Goal: Information Seeking & Learning: Understand process/instructions

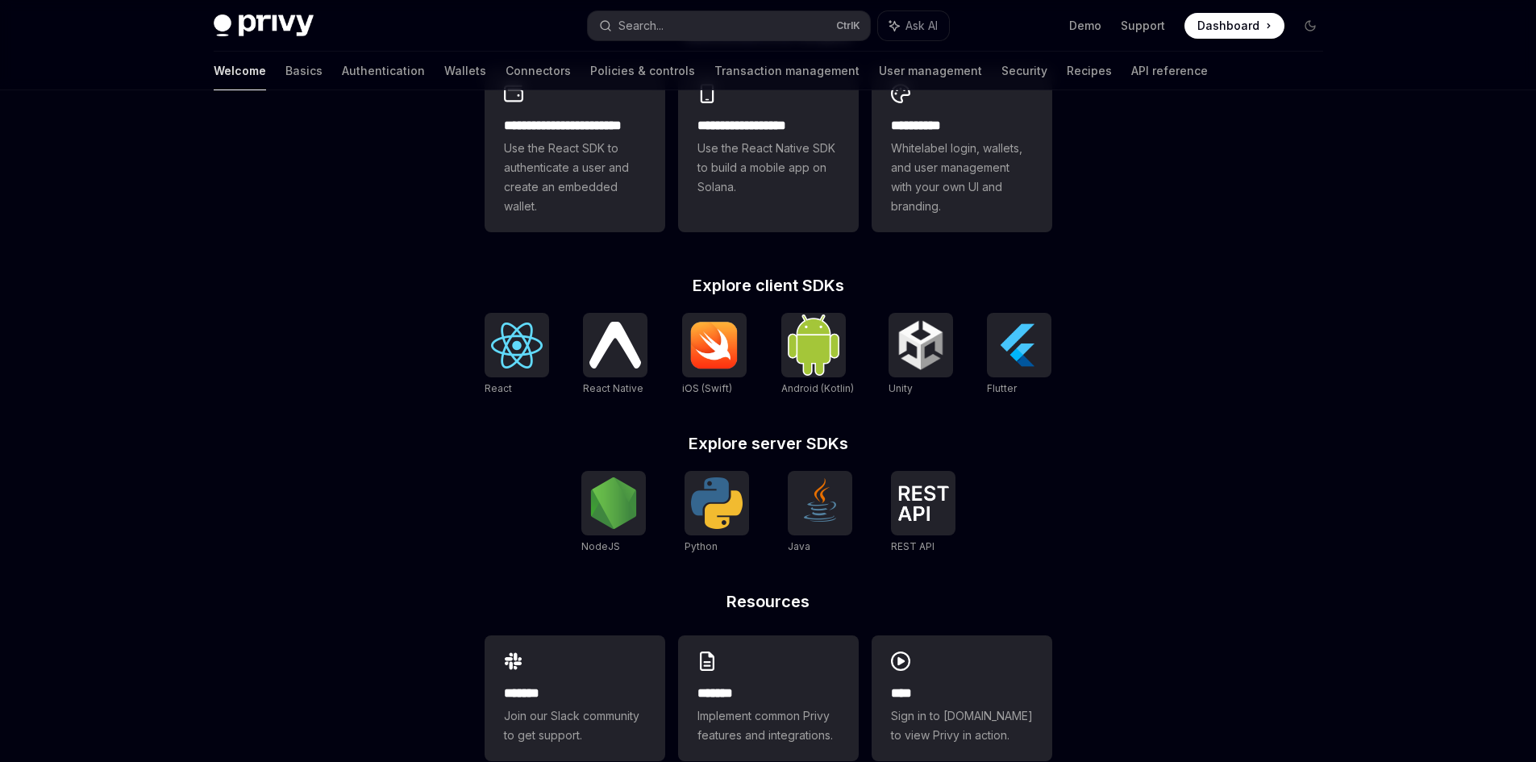
scroll to position [520, 0]
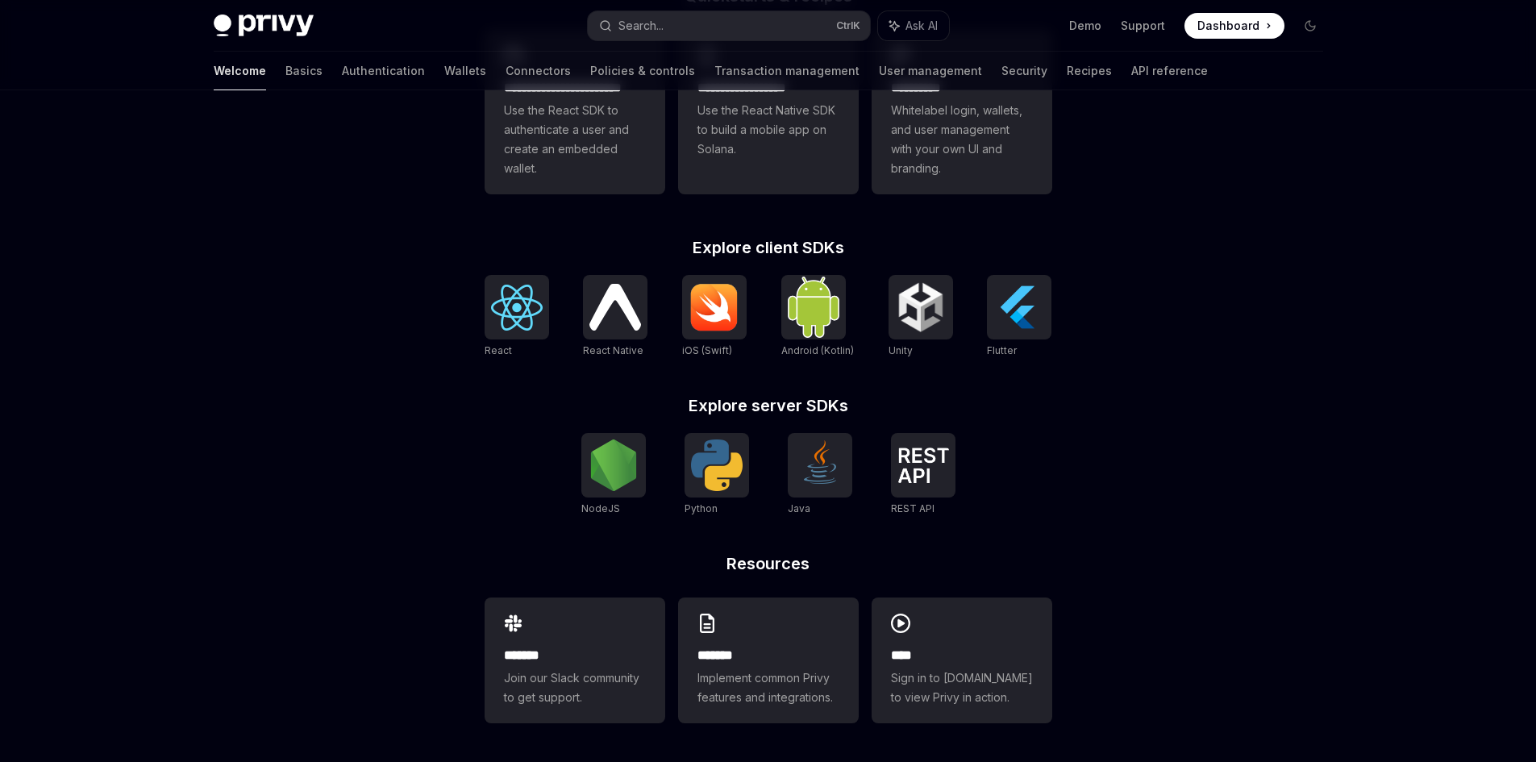
click at [914, 588] on div "**********" at bounding box center [768, 375] width 619 height 774
click at [904, 633] on div "**** Sign in to demo.privy.io to view Privy in action." at bounding box center [961, 660] width 181 height 126
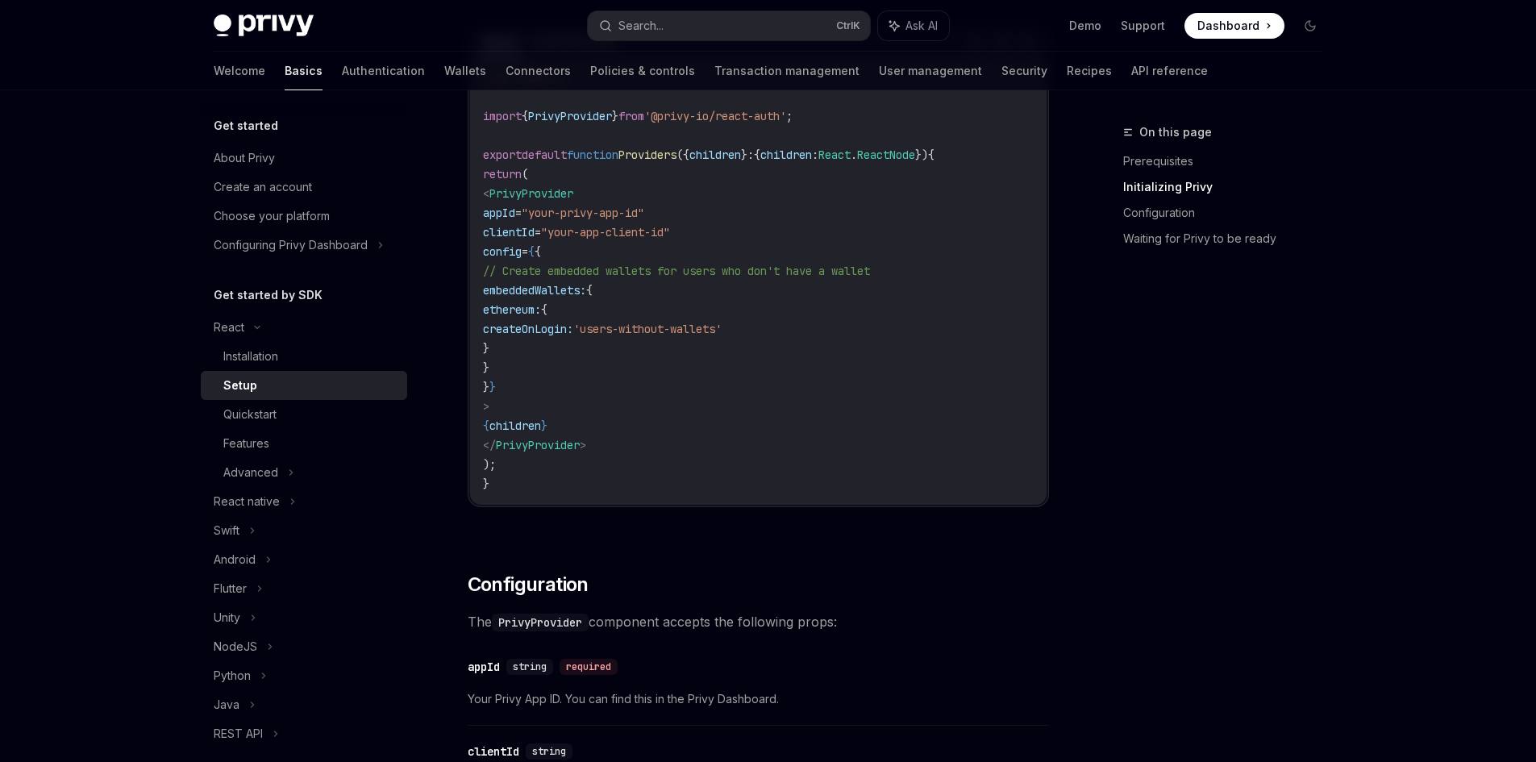
scroll to position [564, 0]
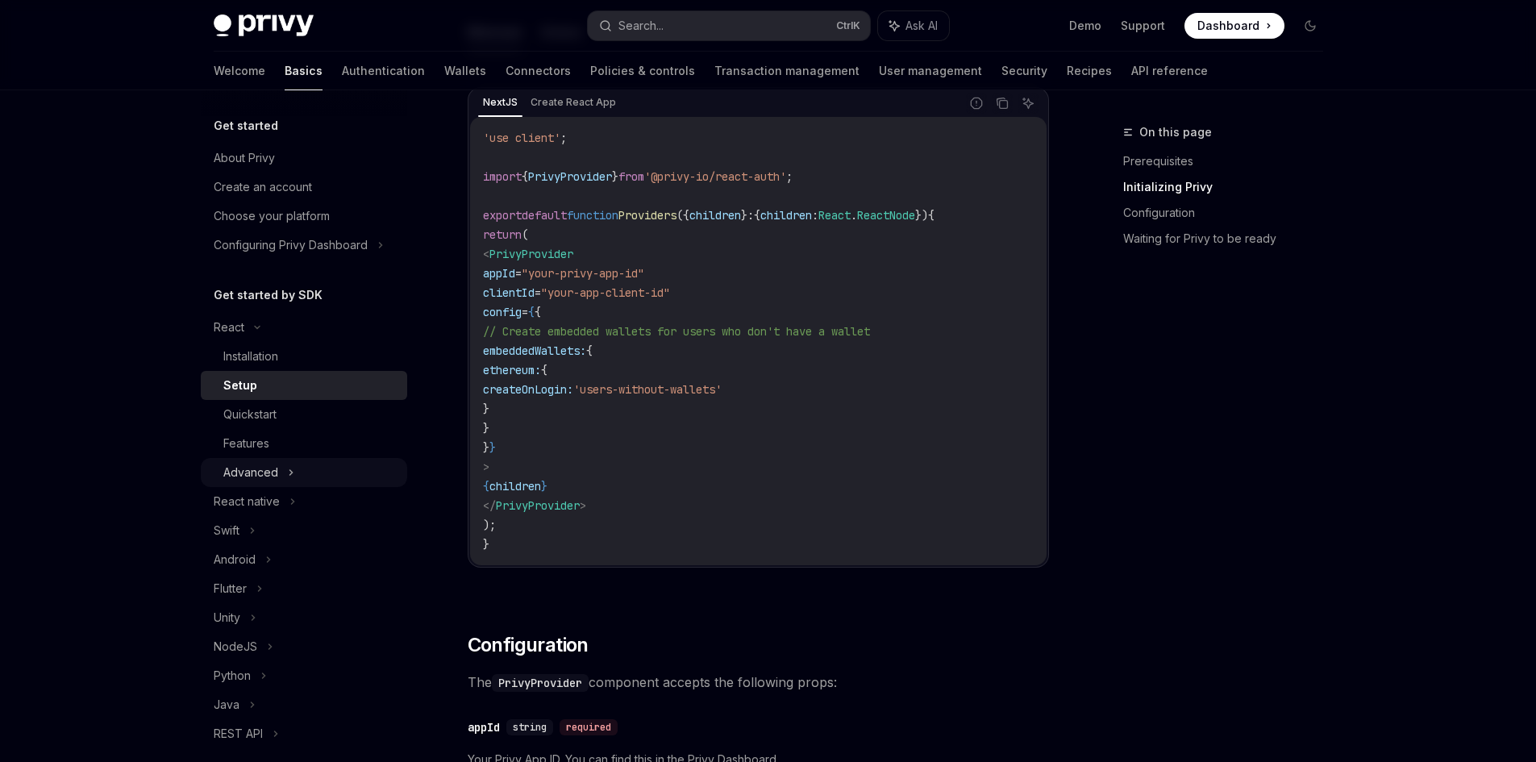
click at [265, 485] on div "Advanced" at bounding box center [304, 472] width 206 height 29
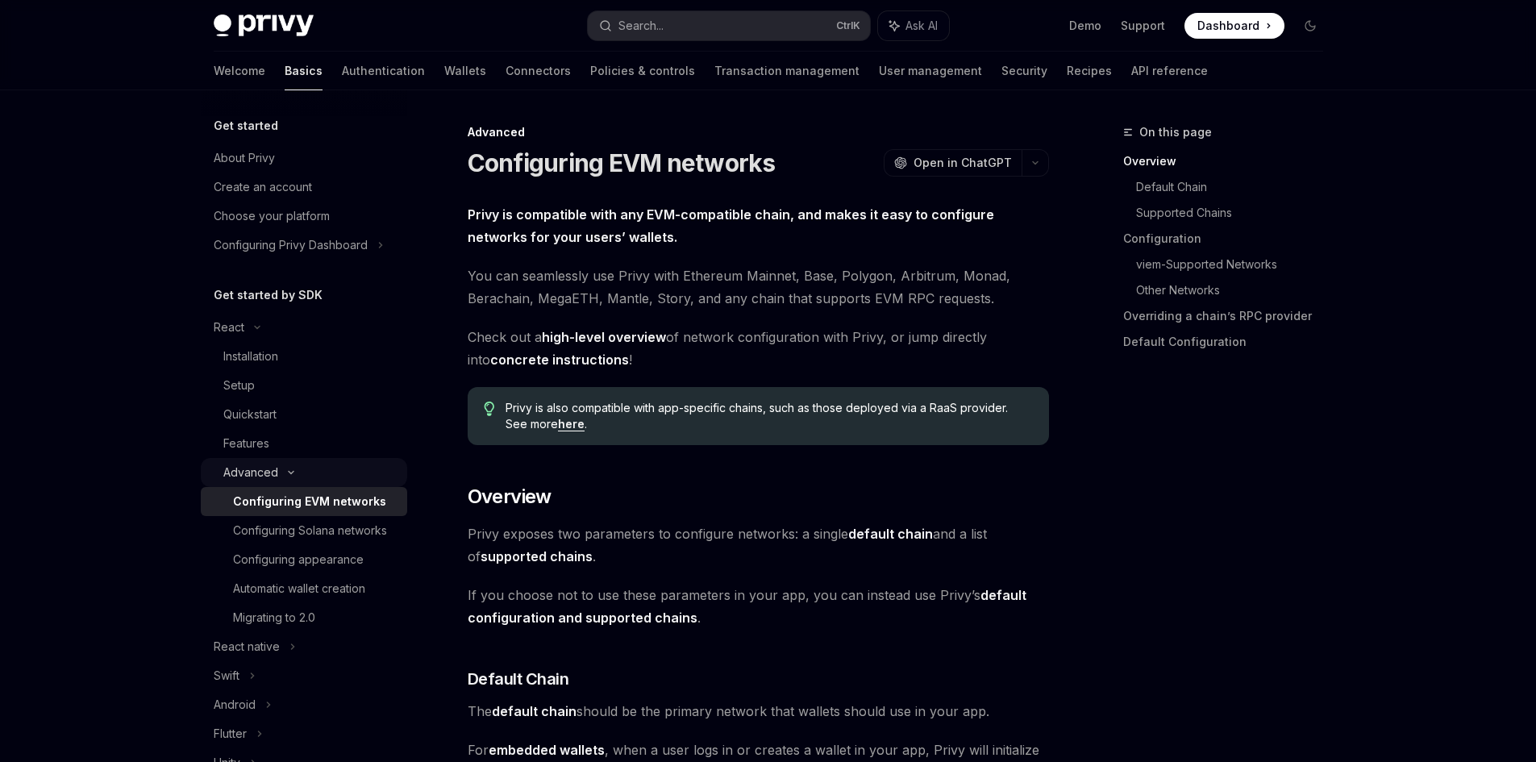
click at [285, 481] on div "Advanced" at bounding box center [304, 472] width 206 height 29
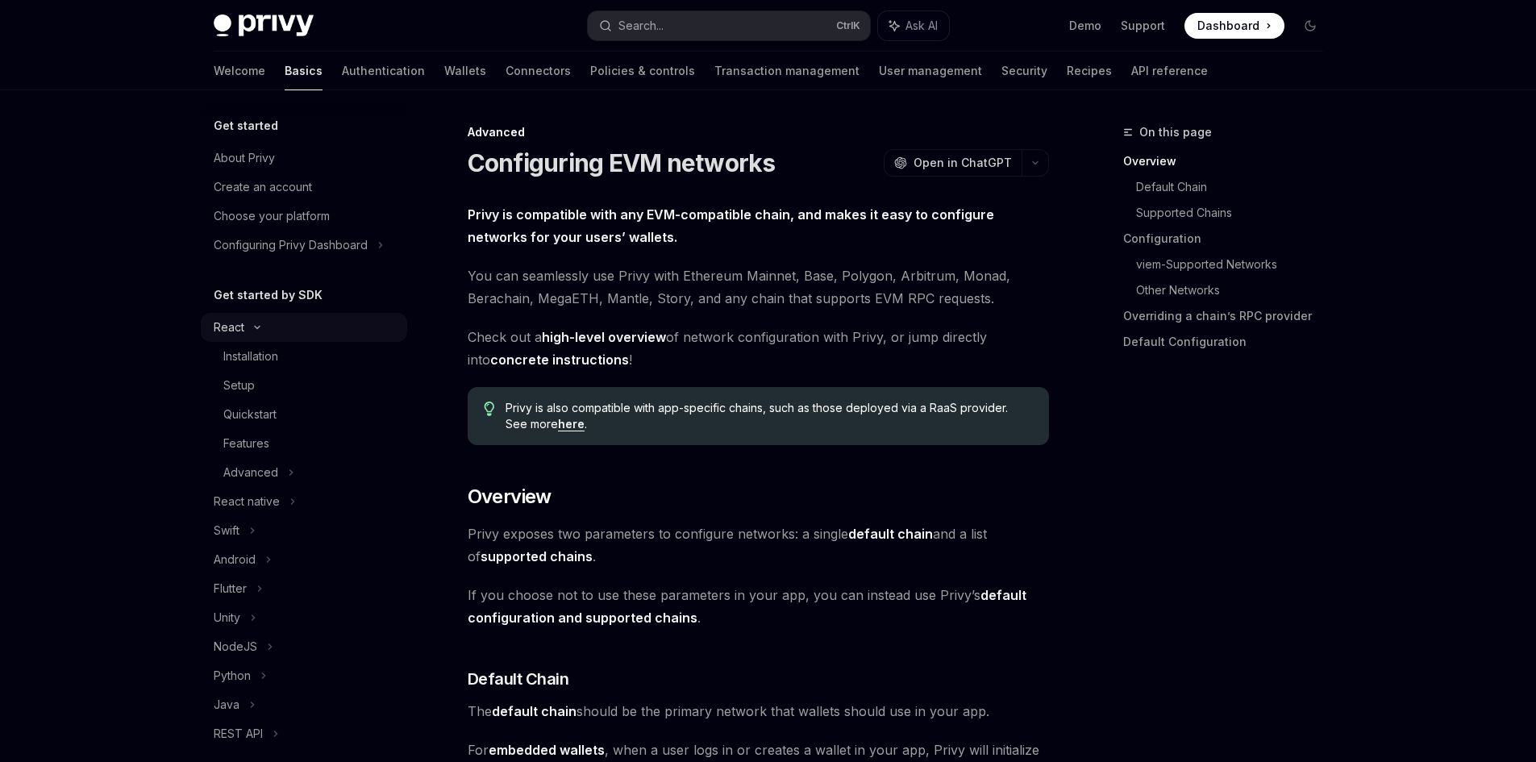
click at [257, 321] on div "React" at bounding box center [304, 327] width 206 height 29
drag, startPoint x: 254, startPoint y: 326, endPoint x: 240, endPoint y: 324, distance: 13.8
click at [240, 324] on div "React" at bounding box center [229, 327] width 31 height 19
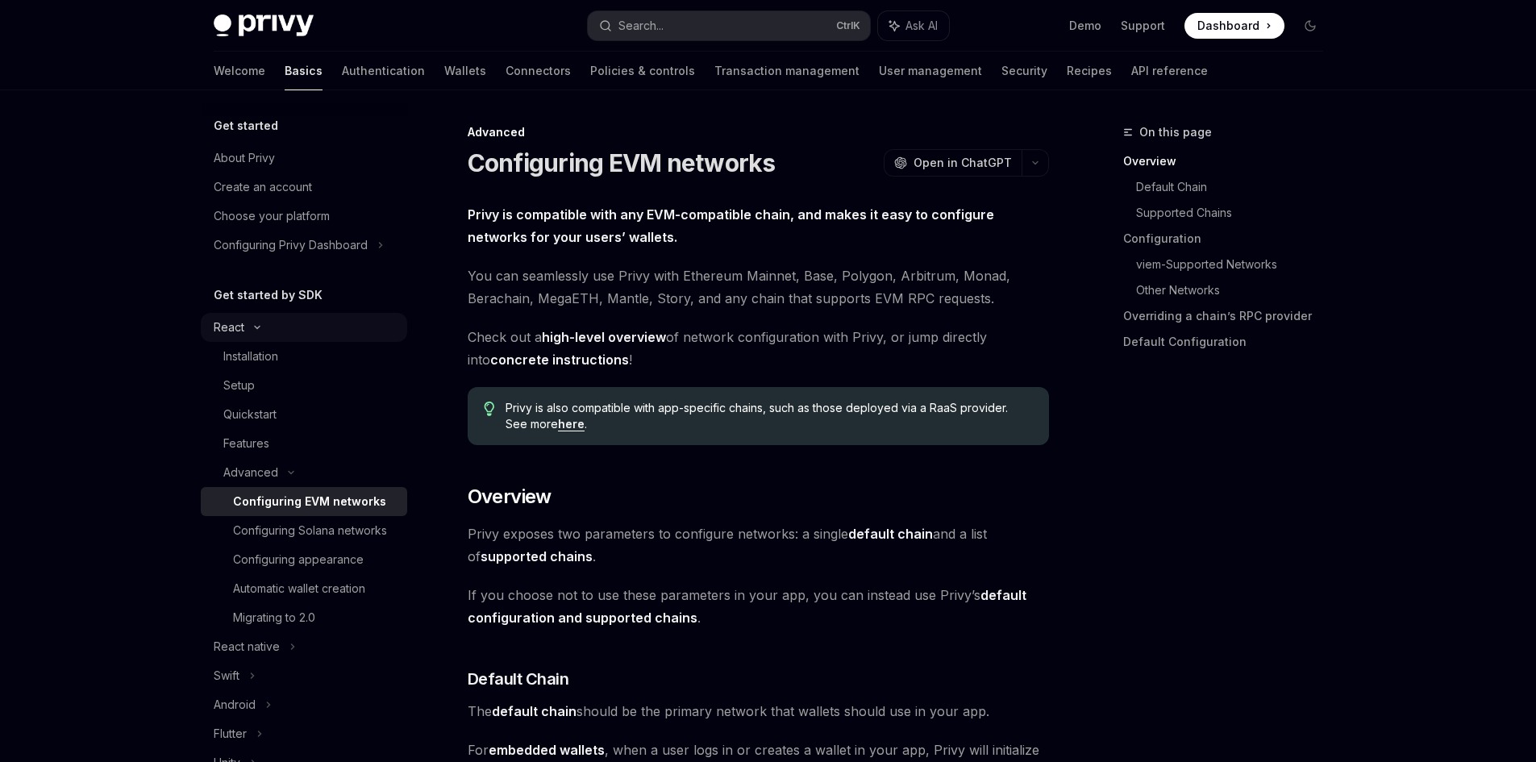
click at [248, 325] on icon at bounding box center [256, 327] width 19 height 6
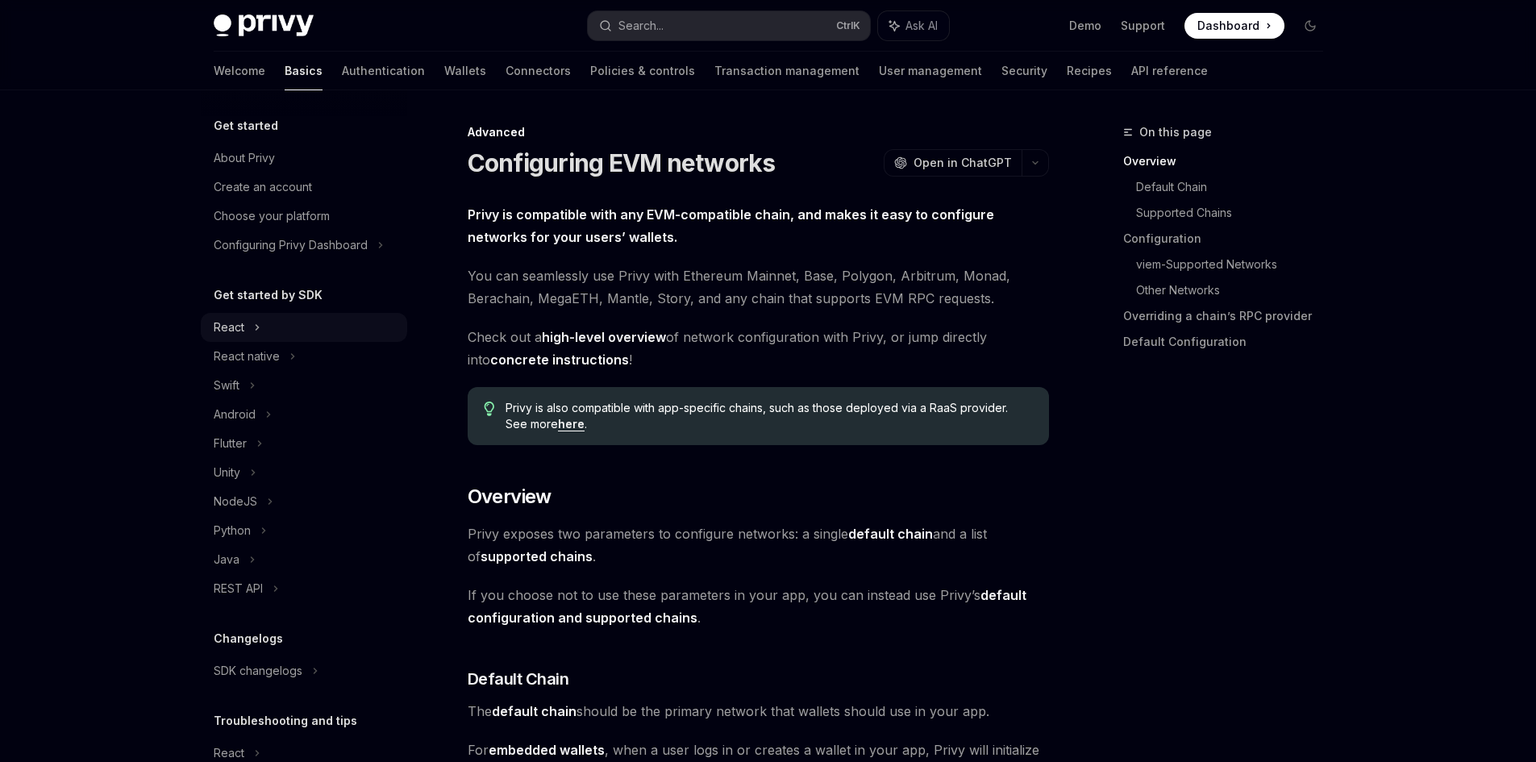
click at [247, 332] on div "React" at bounding box center [304, 327] width 206 height 29
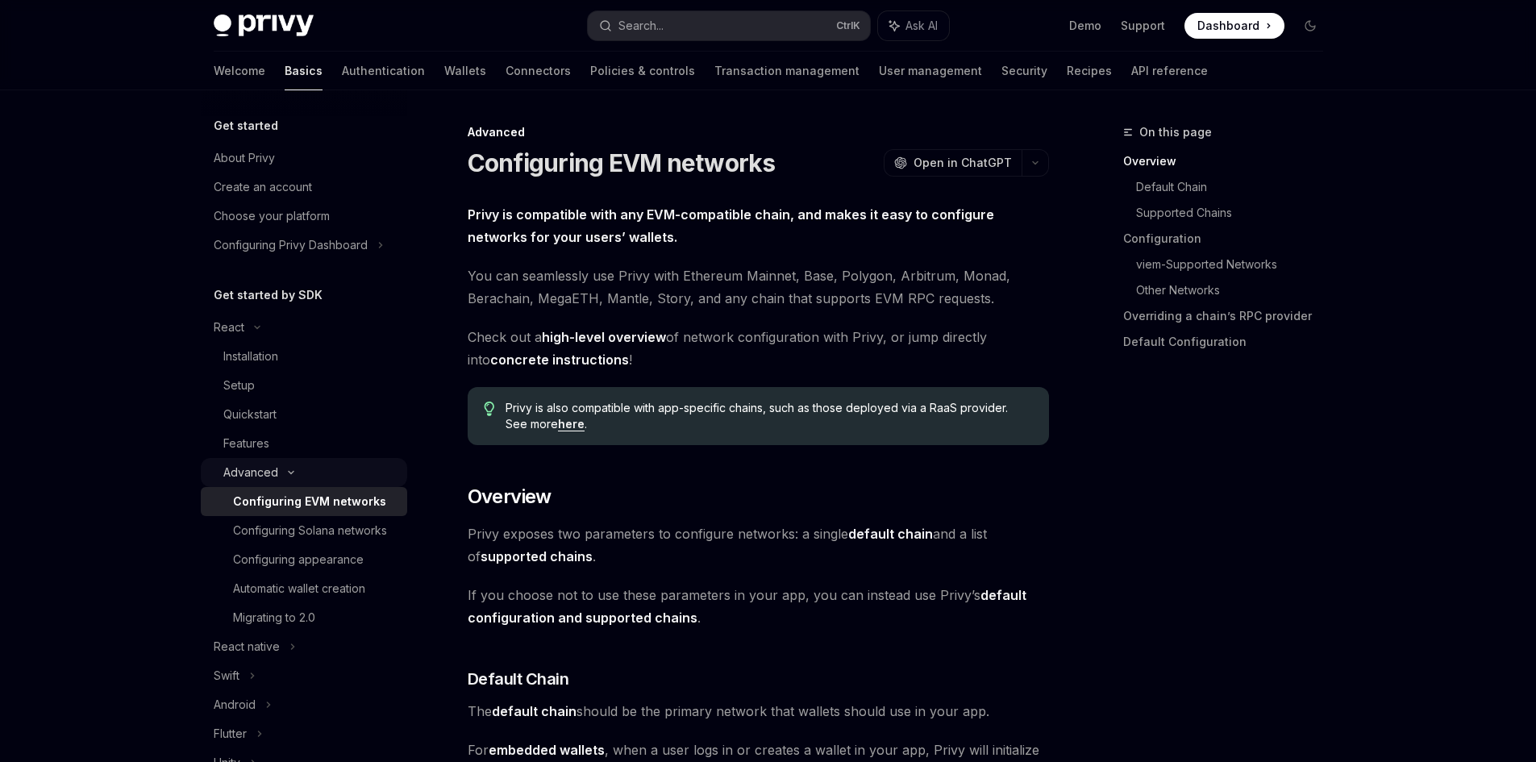
click at [276, 476] on div "Advanced" at bounding box center [250, 472] width 55 height 19
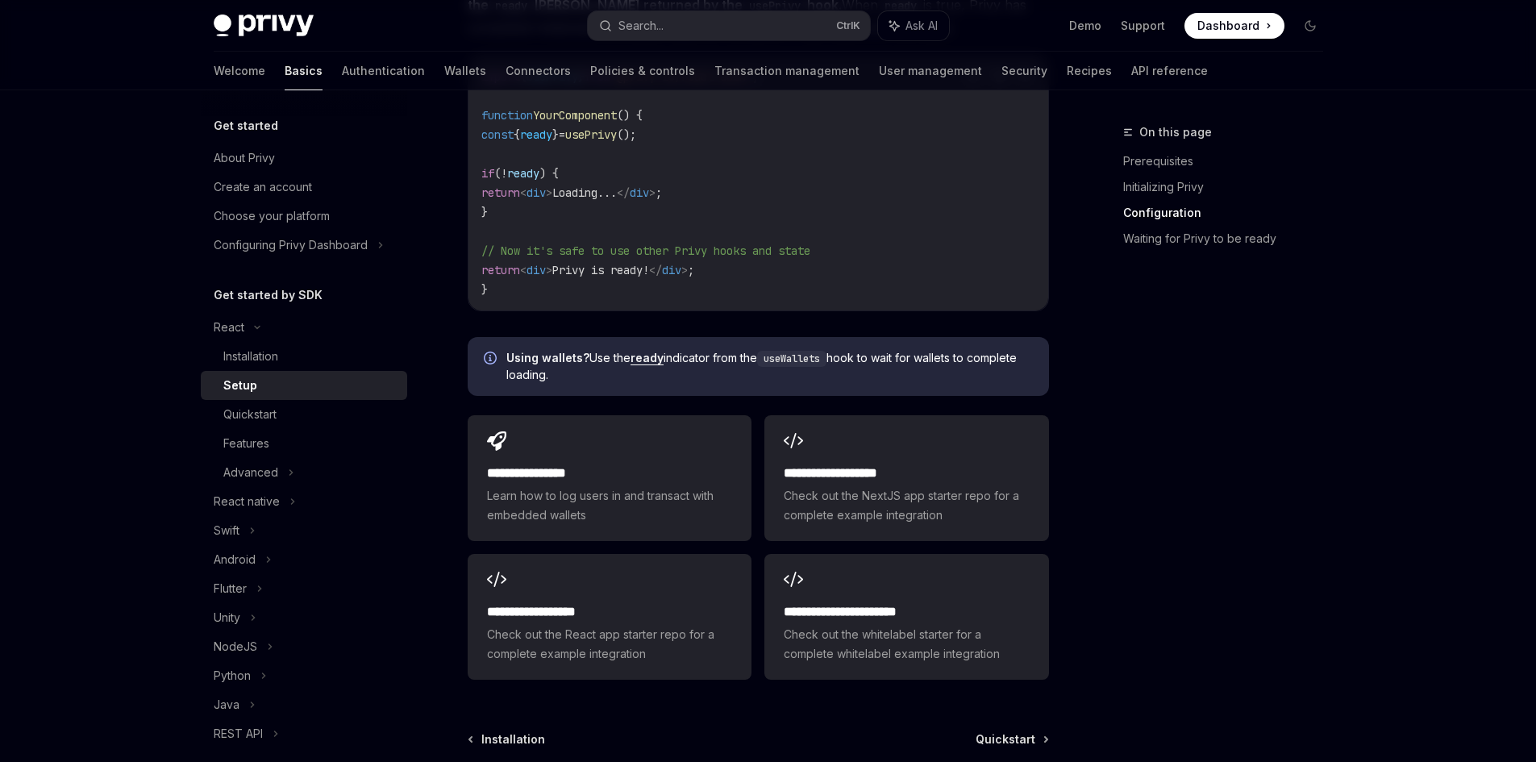
scroll to position [1854, 0]
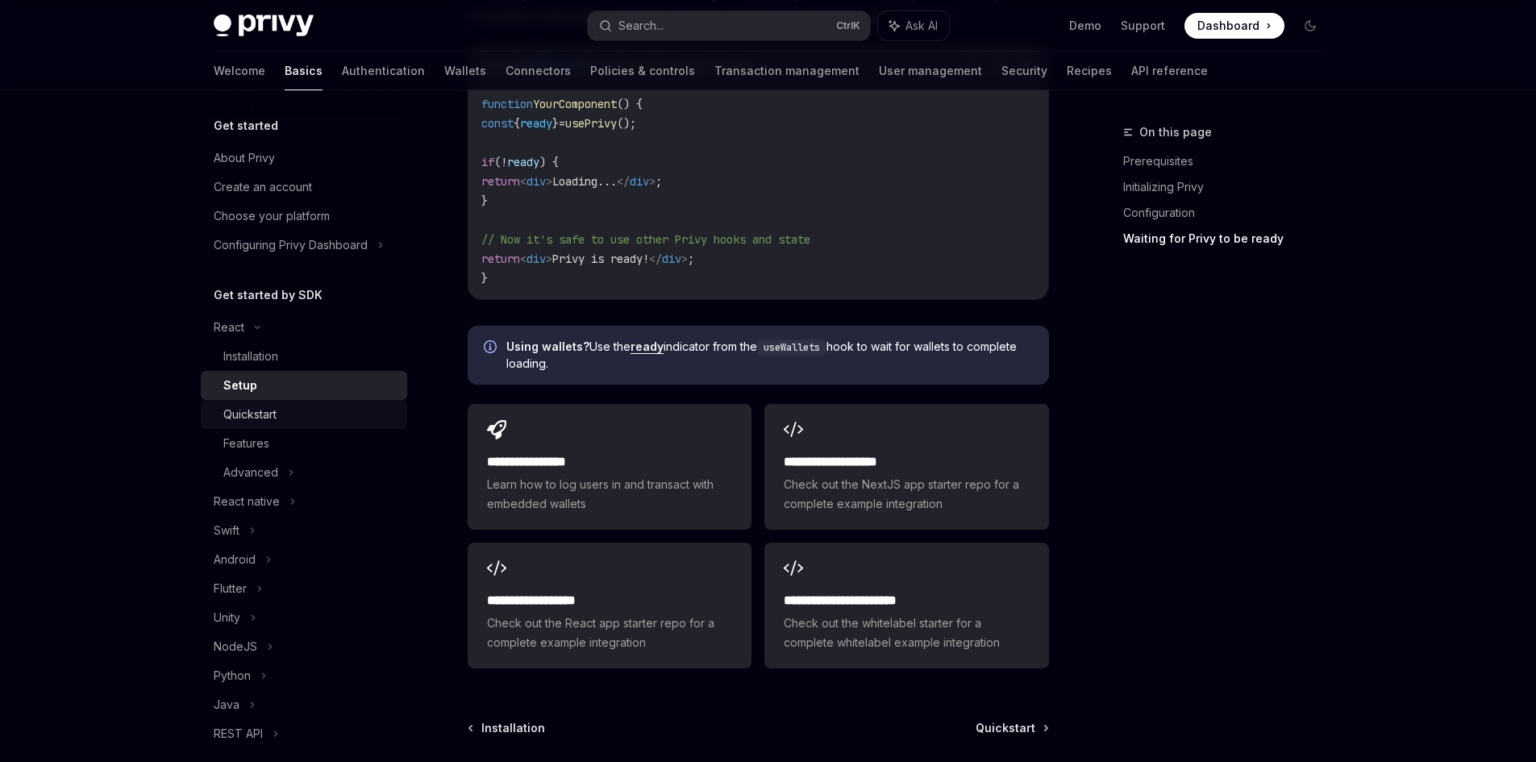
click at [252, 410] on div "Quickstart" at bounding box center [249, 414] width 53 height 19
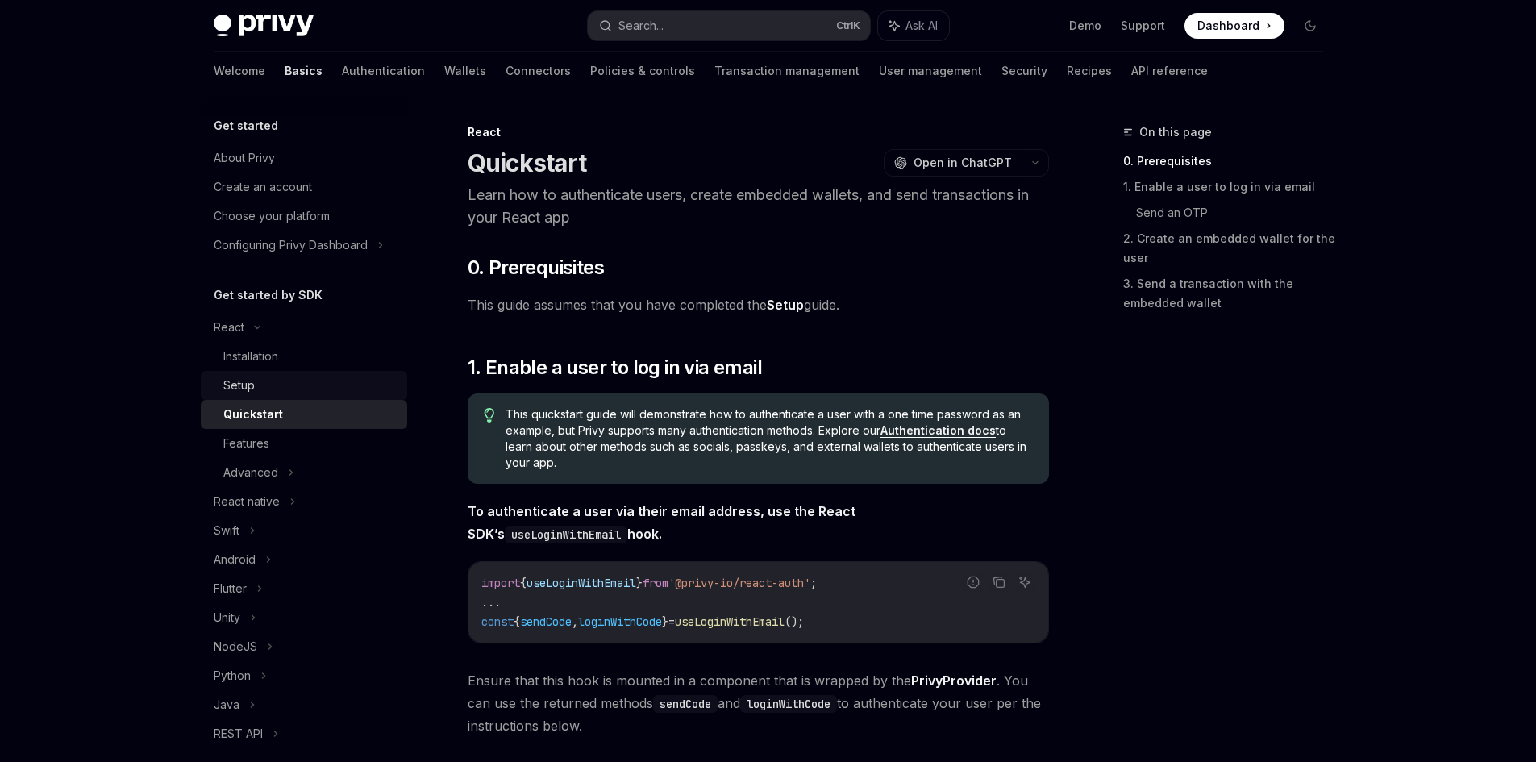
click at [268, 388] on div "Setup" at bounding box center [310, 385] width 174 height 19
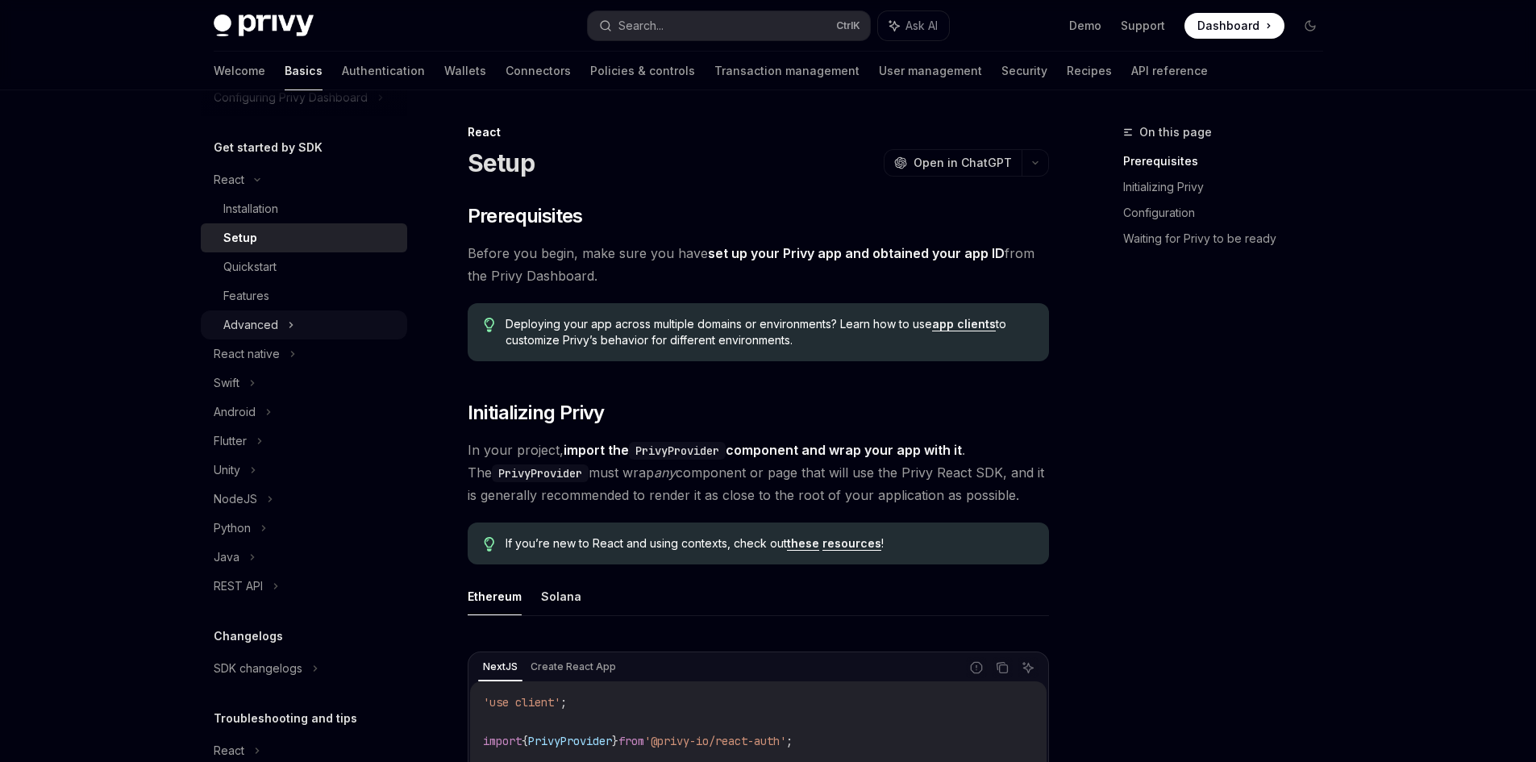
scroll to position [161, 0]
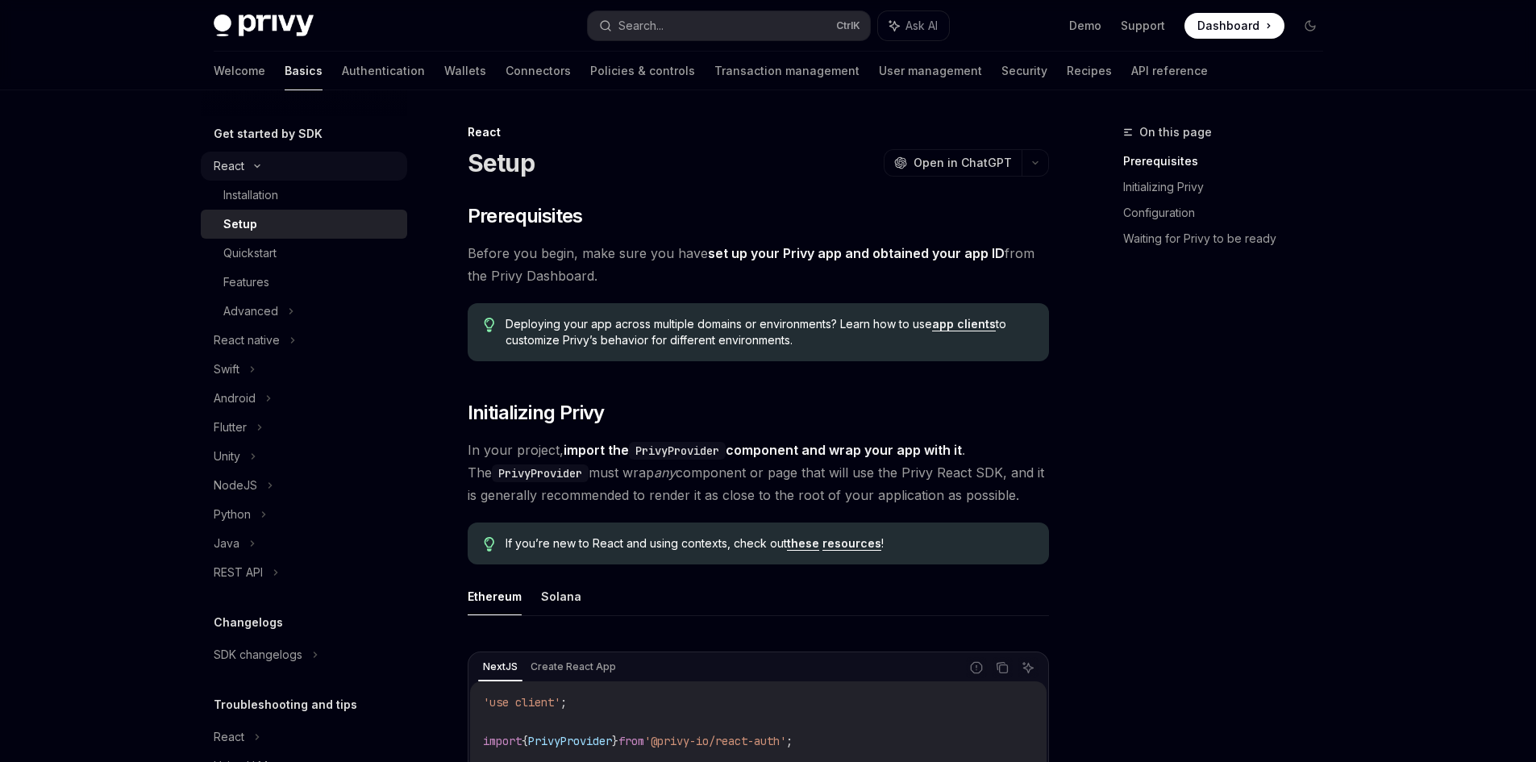
click at [255, 158] on div "React" at bounding box center [304, 166] width 206 height 29
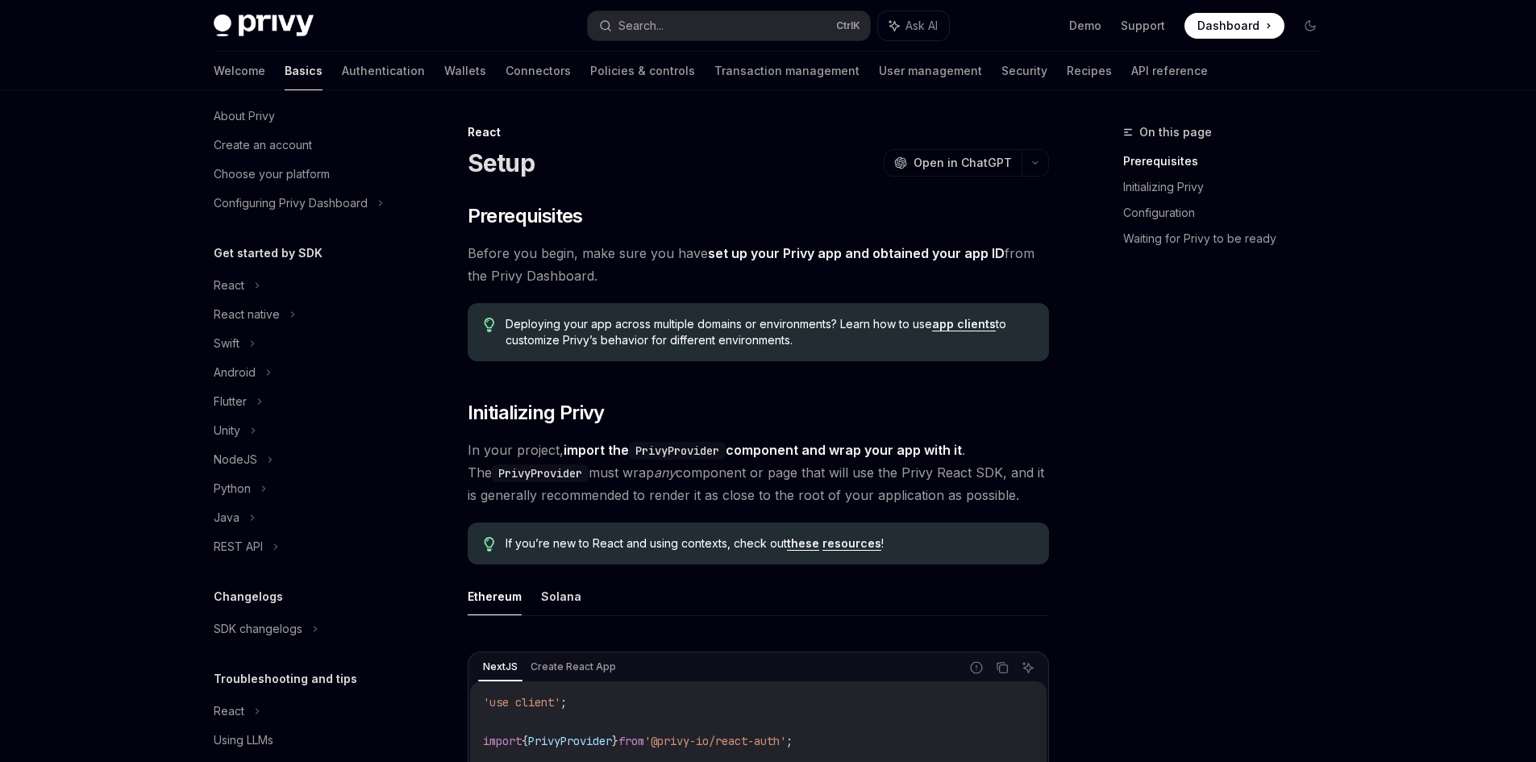
scroll to position [96, 0]
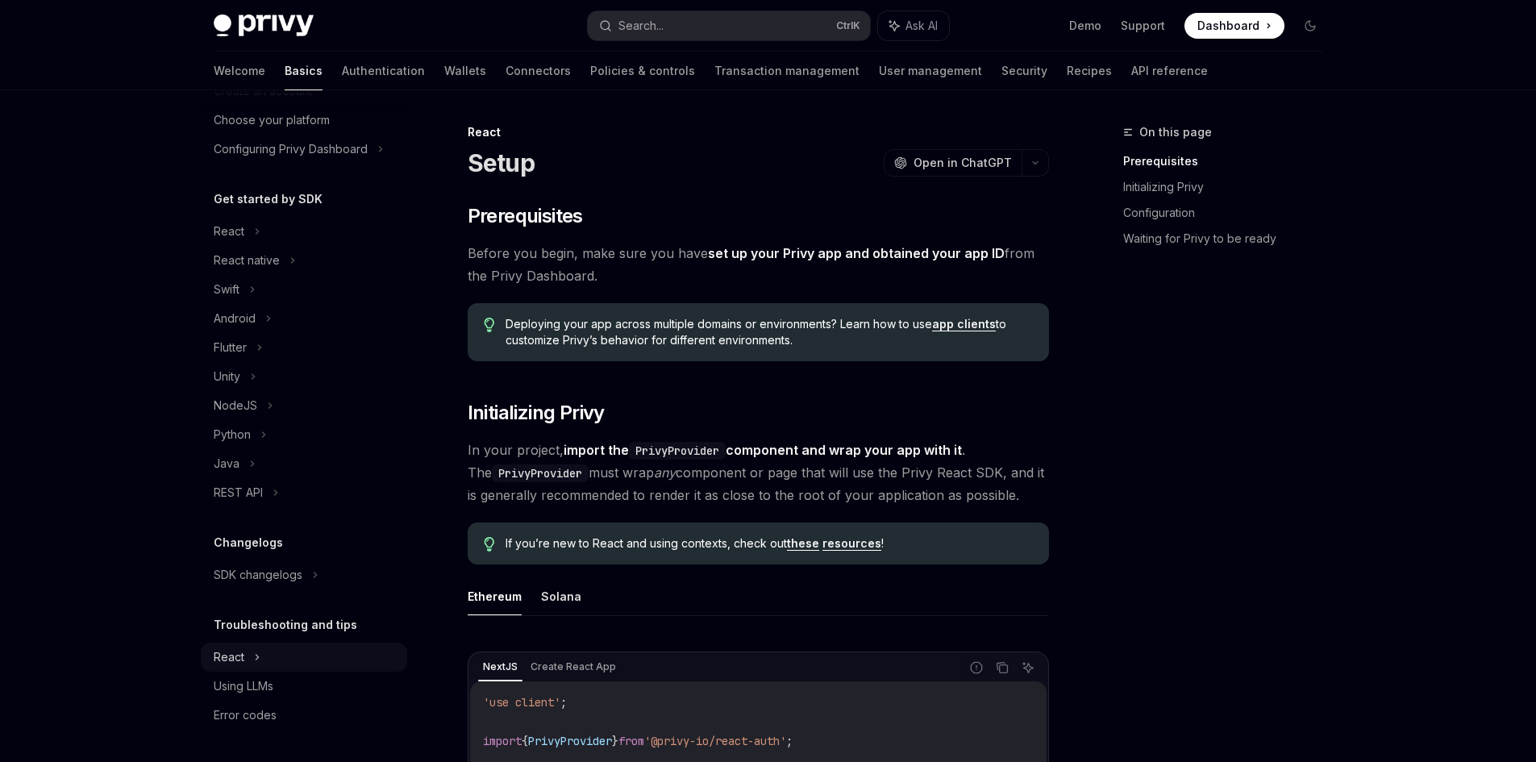
click at [292, 654] on div "React" at bounding box center [304, 656] width 206 height 29
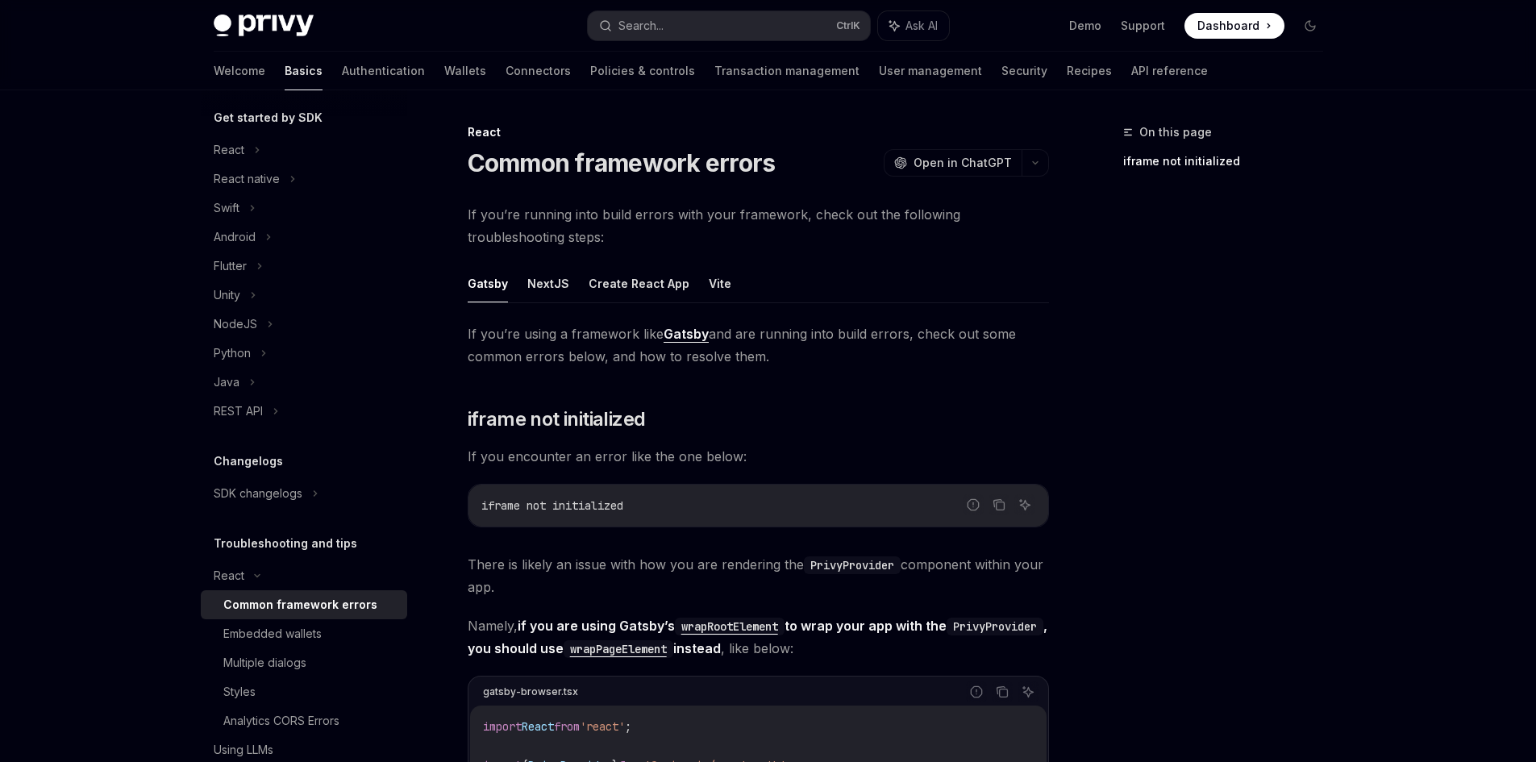
scroll to position [241, 0]
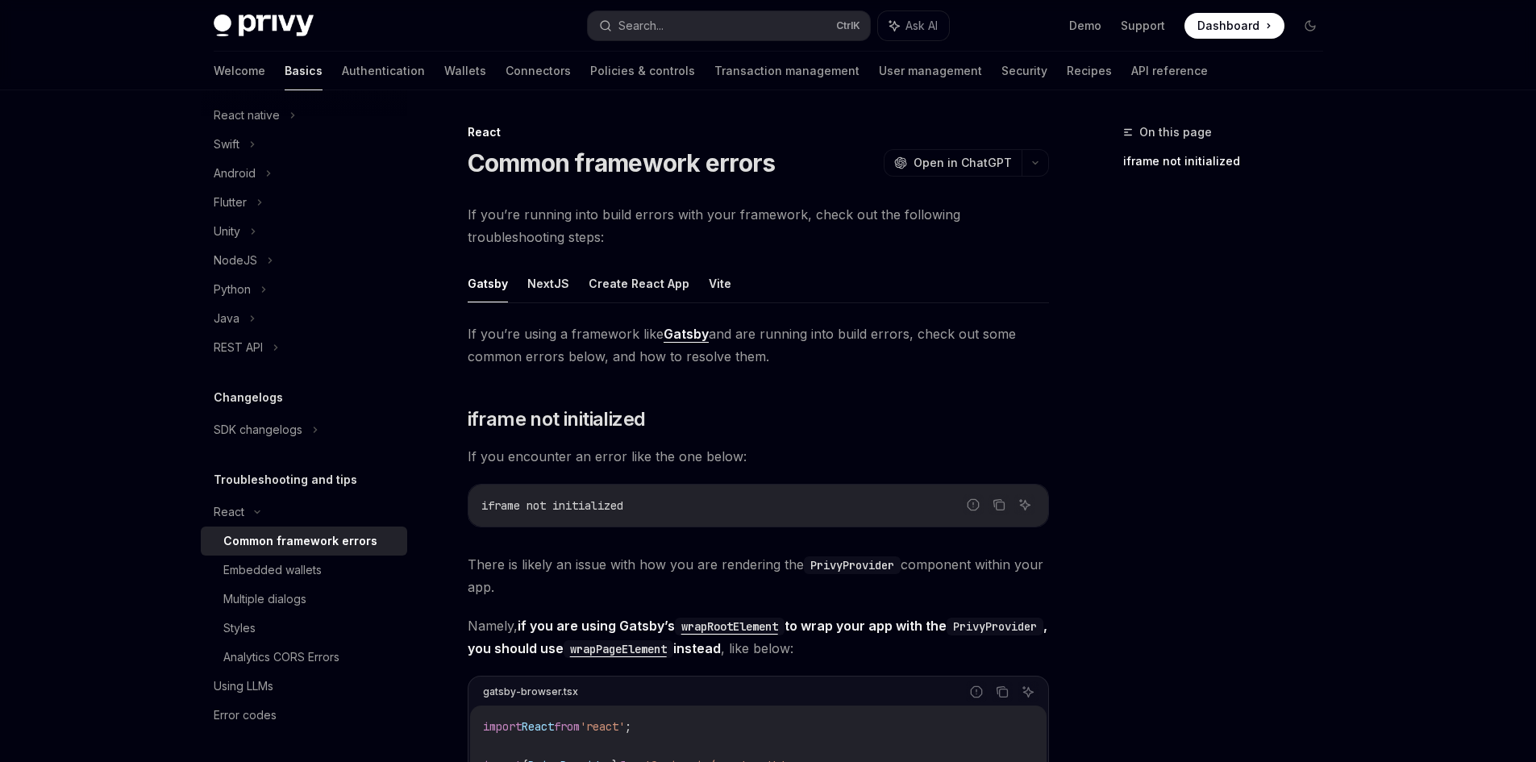
click at [289, 538] on div "Common framework errors" at bounding box center [300, 540] width 154 height 19
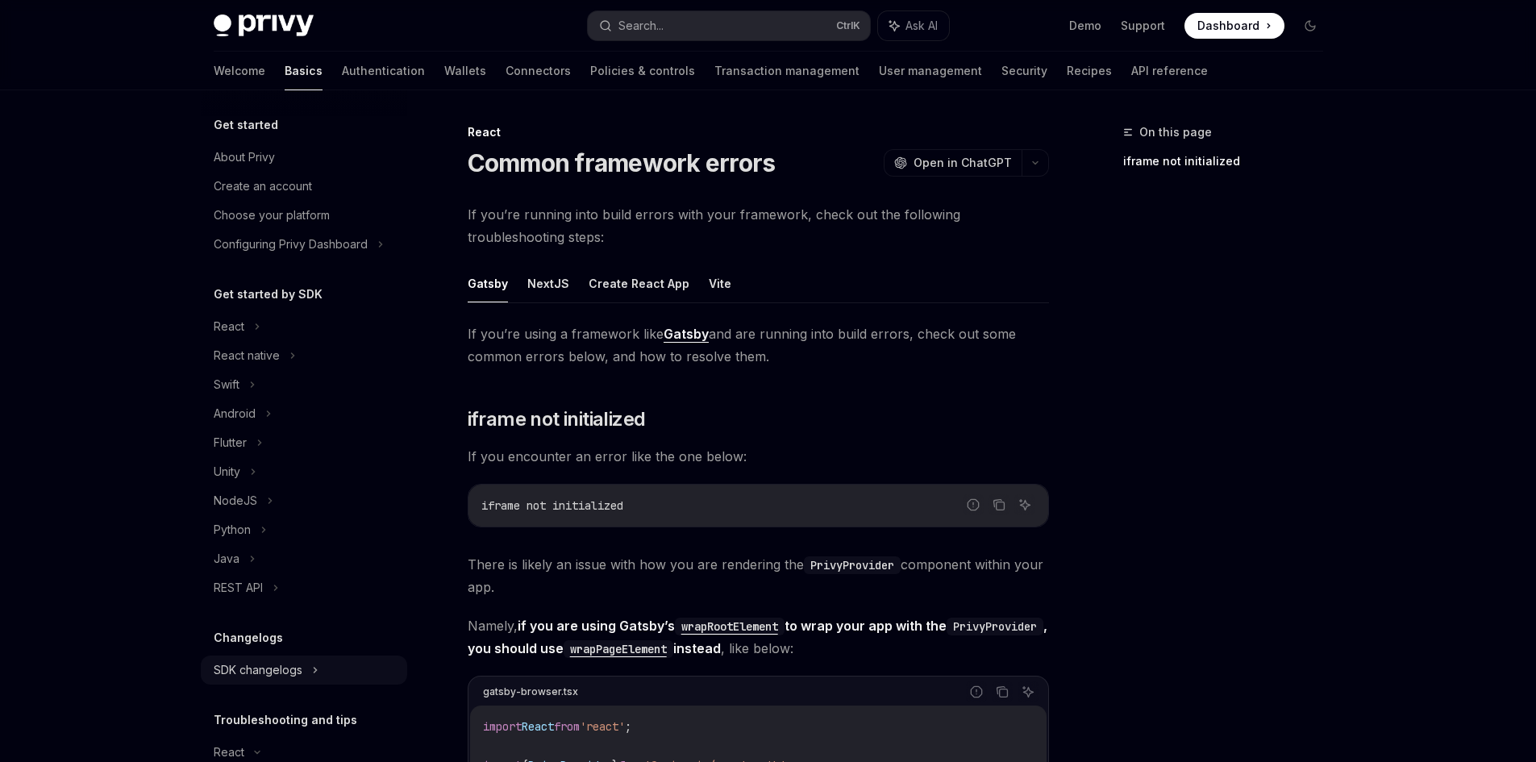
scroll to position [0, 0]
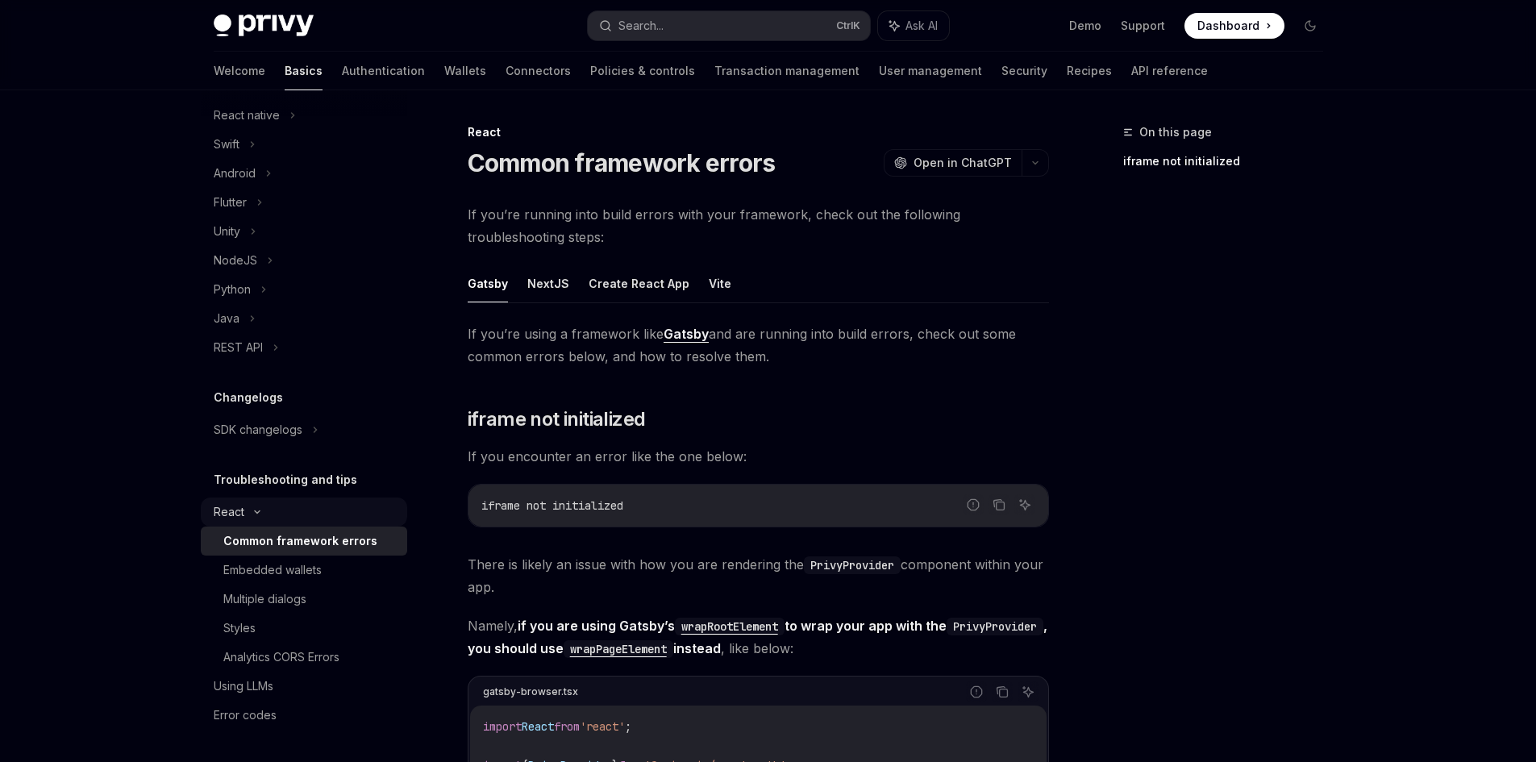
click at [247, 517] on div "React" at bounding box center [304, 511] width 206 height 29
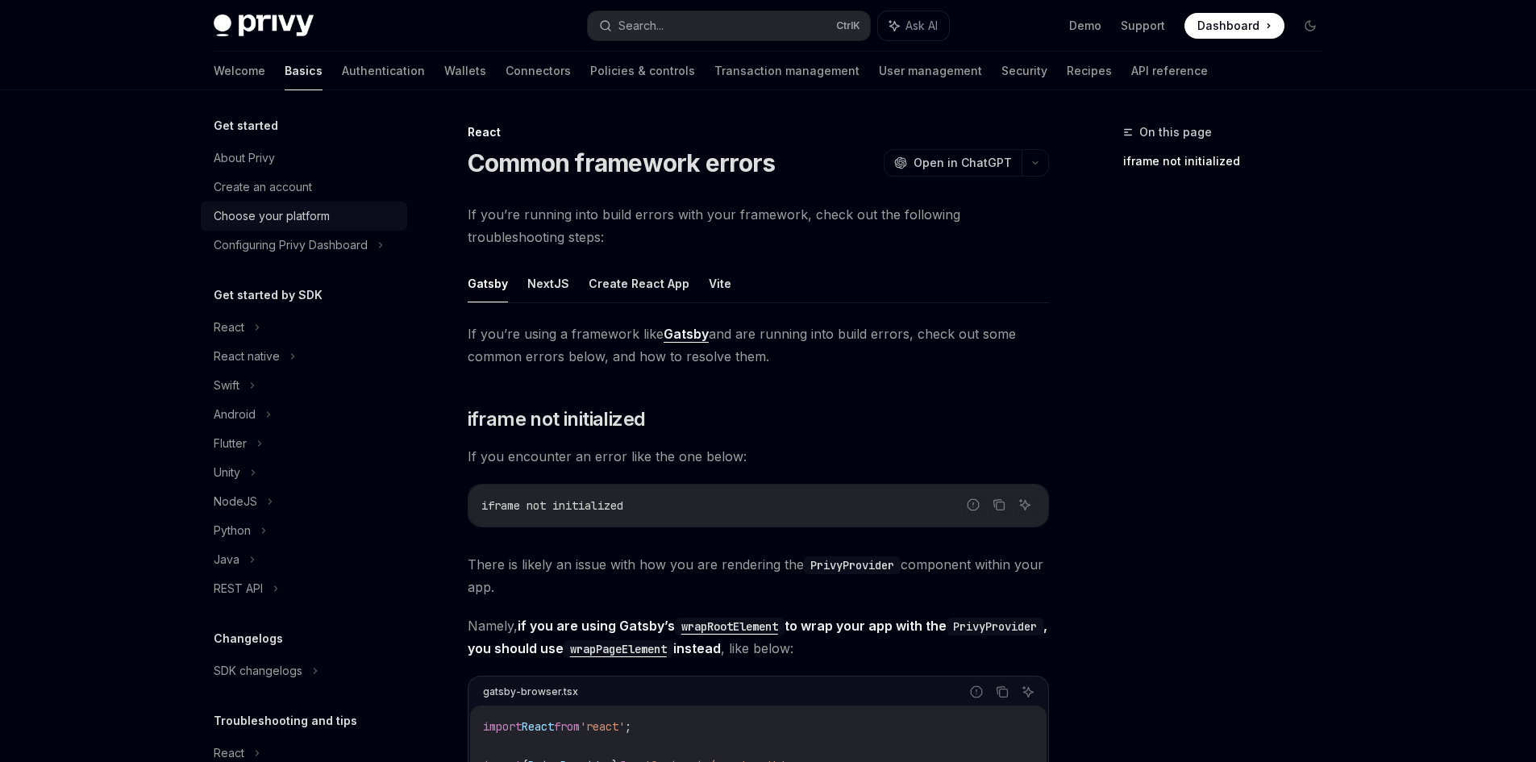
click at [311, 218] on div "Choose your platform" at bounding box center [272, 215] width 116 height 19
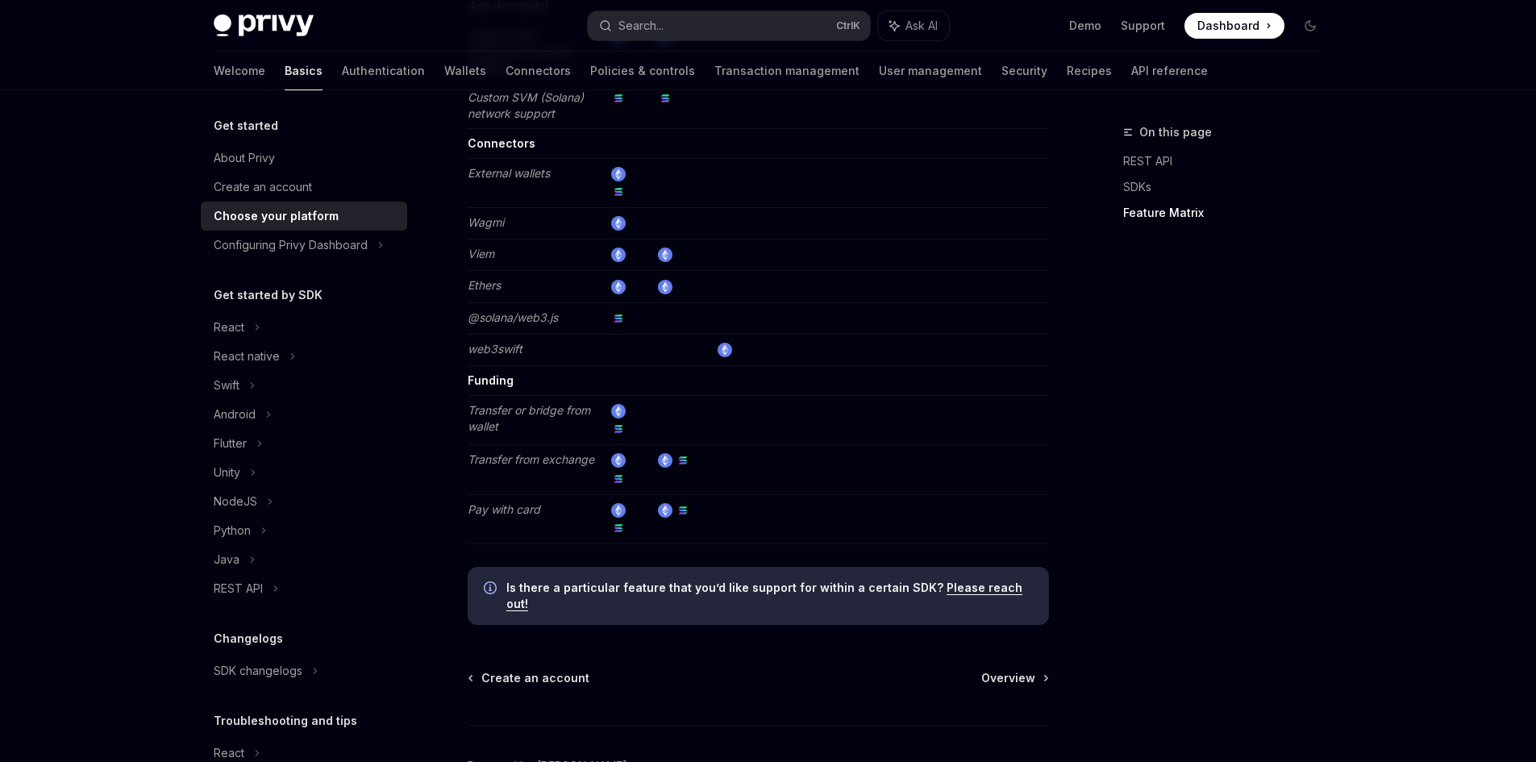
scroll to position [2379, 0]
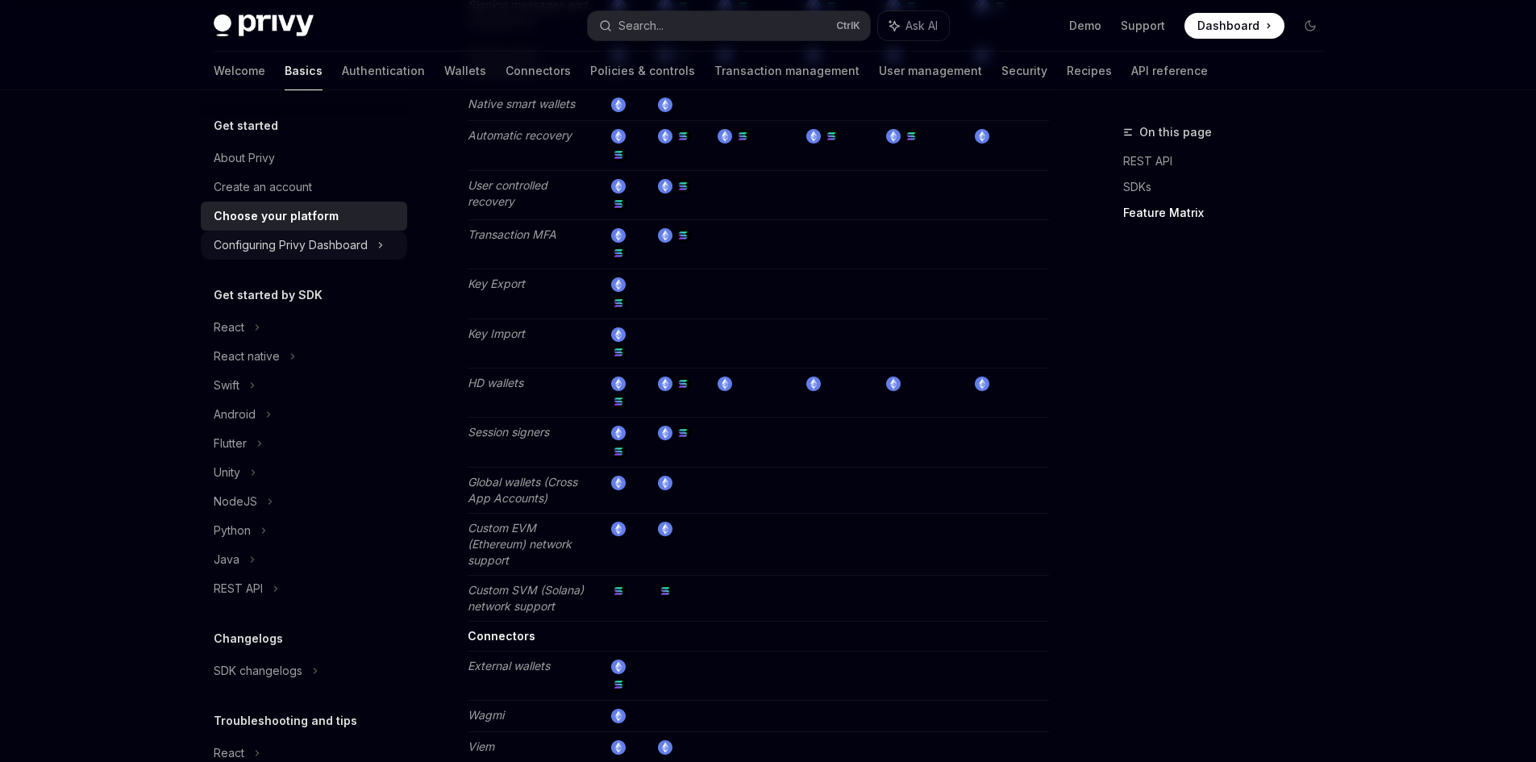
click at [292, 245] on div "Configuring Privy Dashboard" at bounding box center [291, 244] width 154 height 19
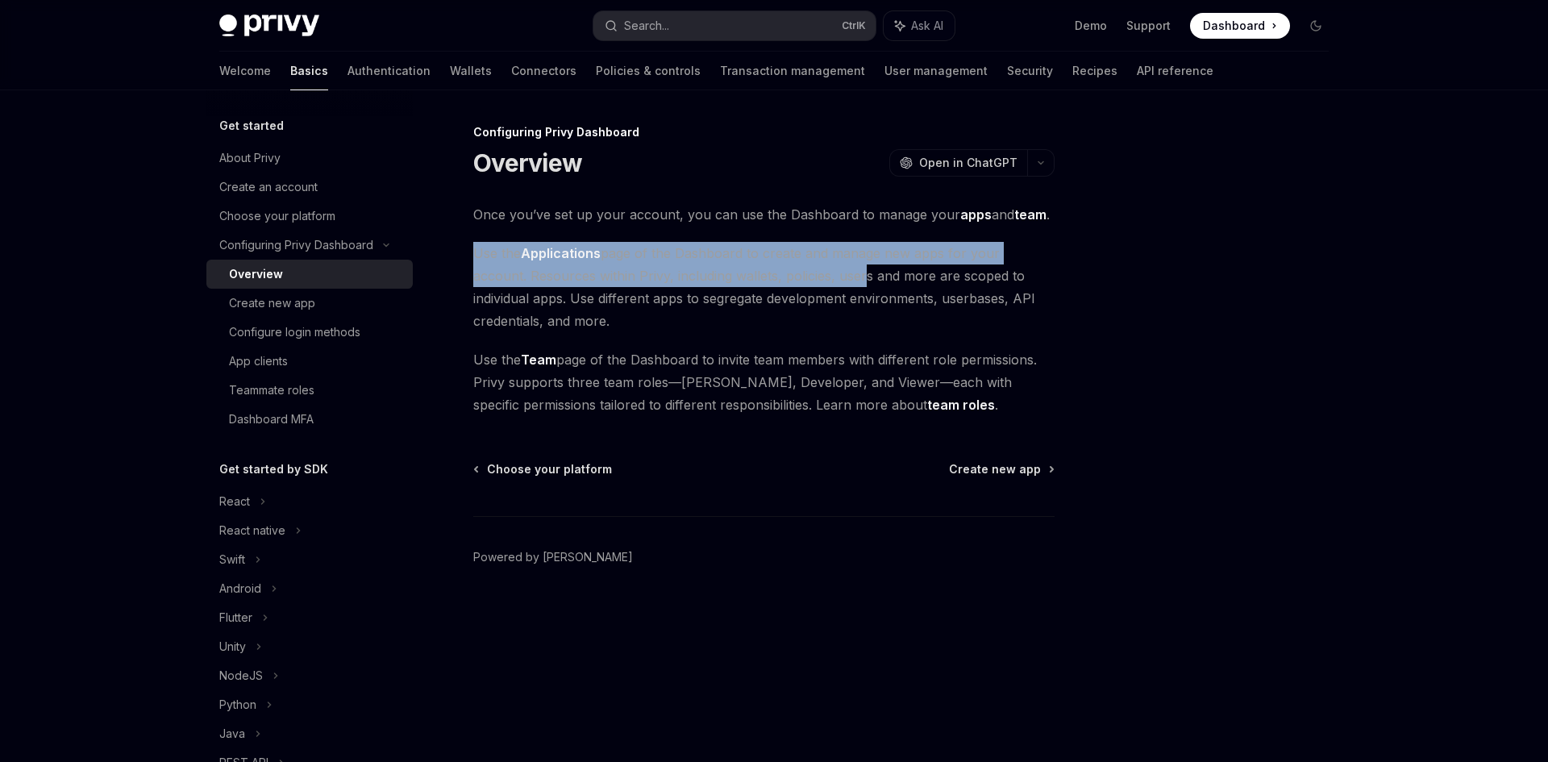
drag, startPoint x: 484, startPoint y: 254, endPoint x: 805, endPoint y: 279, distance: 322.6
click at [805, 277] on div "Configuring Privy Dashboard Overview OpenAI Open in ChatGPT OpenAI Open in Chat…" at bounding box center [613, 442] width 890 height 639
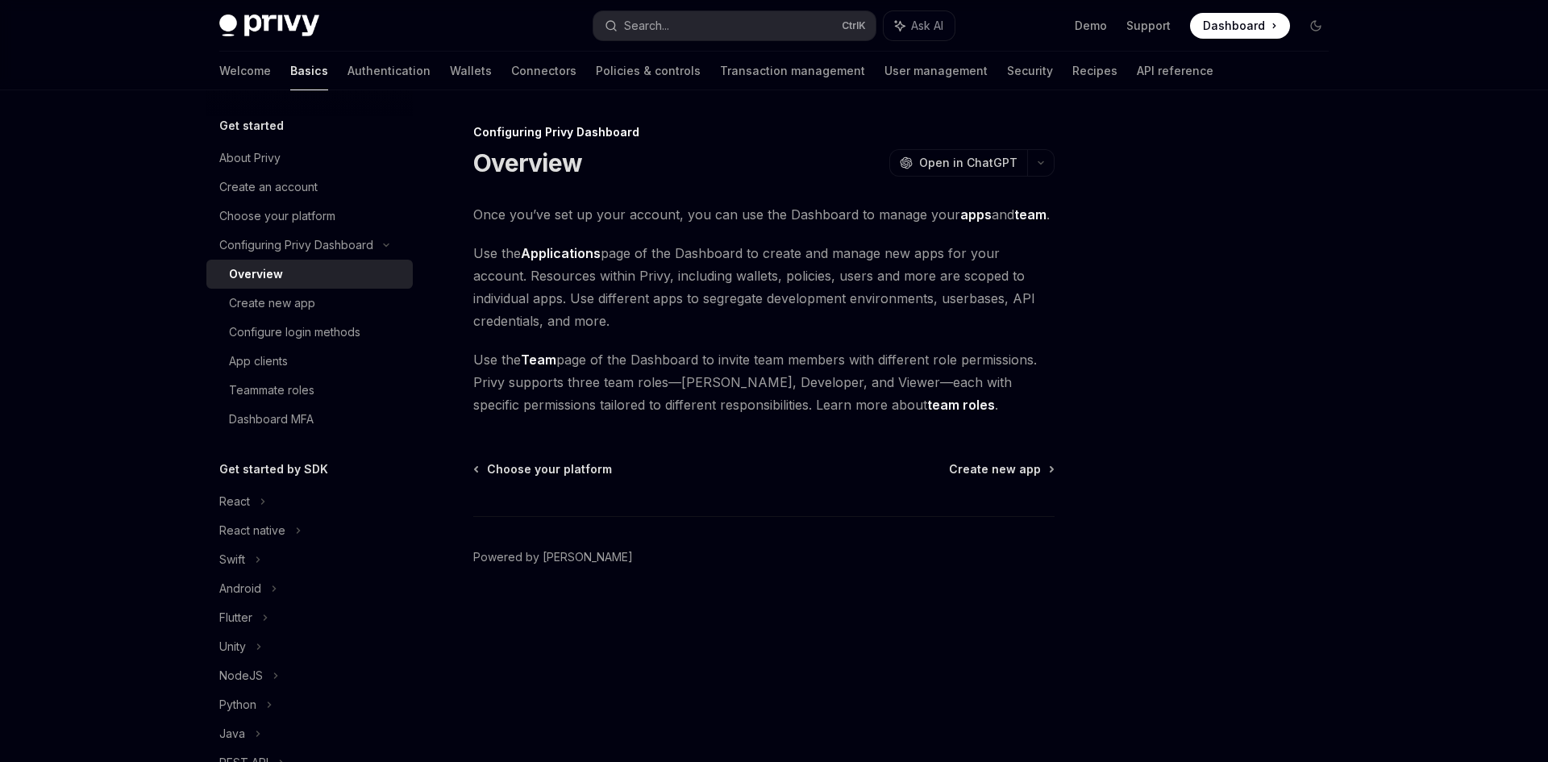
click at [804, 309] on span "Use the Applications page of the Dashboard to create and manage new apps for yo…" at bounding box center [763, 287] width 581 height 90
drag, startPoint x: 499, startPoint y: 353, endPoint x: 770, endPoint y: 358, distance: 270.9
click at [768, 358] on span "Use the Team page of the Dashboard to invite team members with different role p…" at bounding box center [763, 382] width 581 height 68
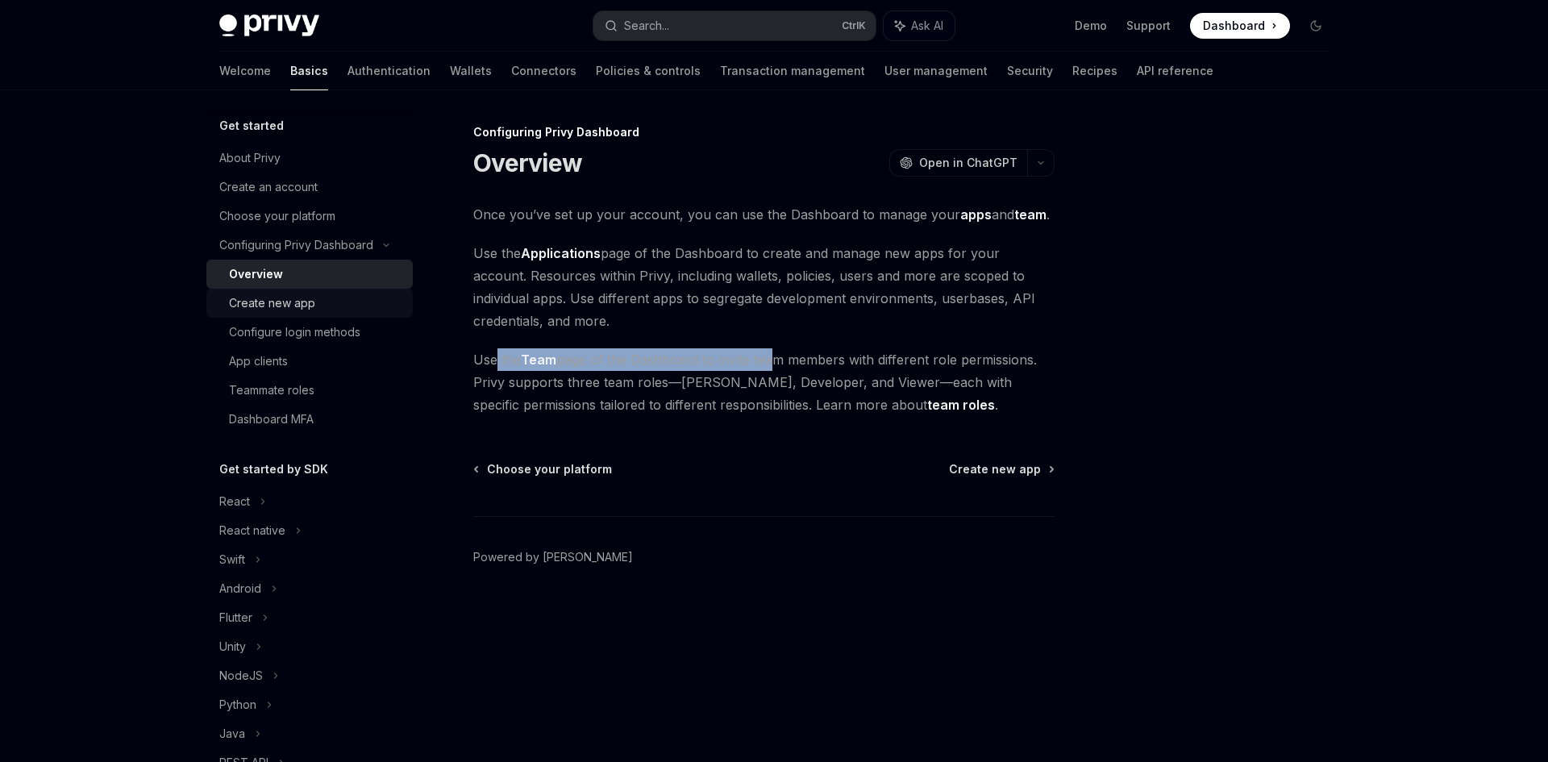
click at [276, 306] on div "Create new app" at bounding box center [272, 302] width 86 height 19
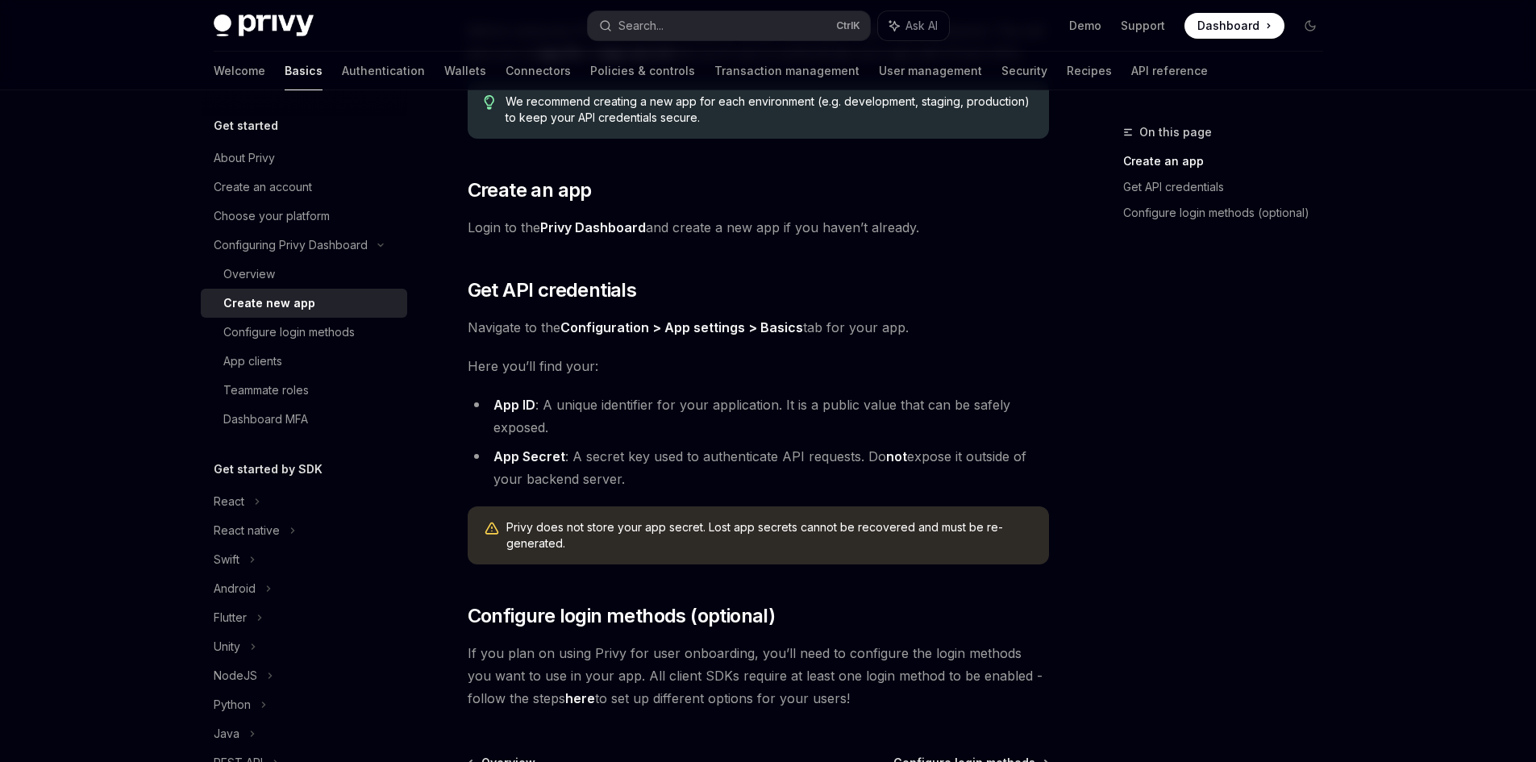
scroll to position [242, 0]
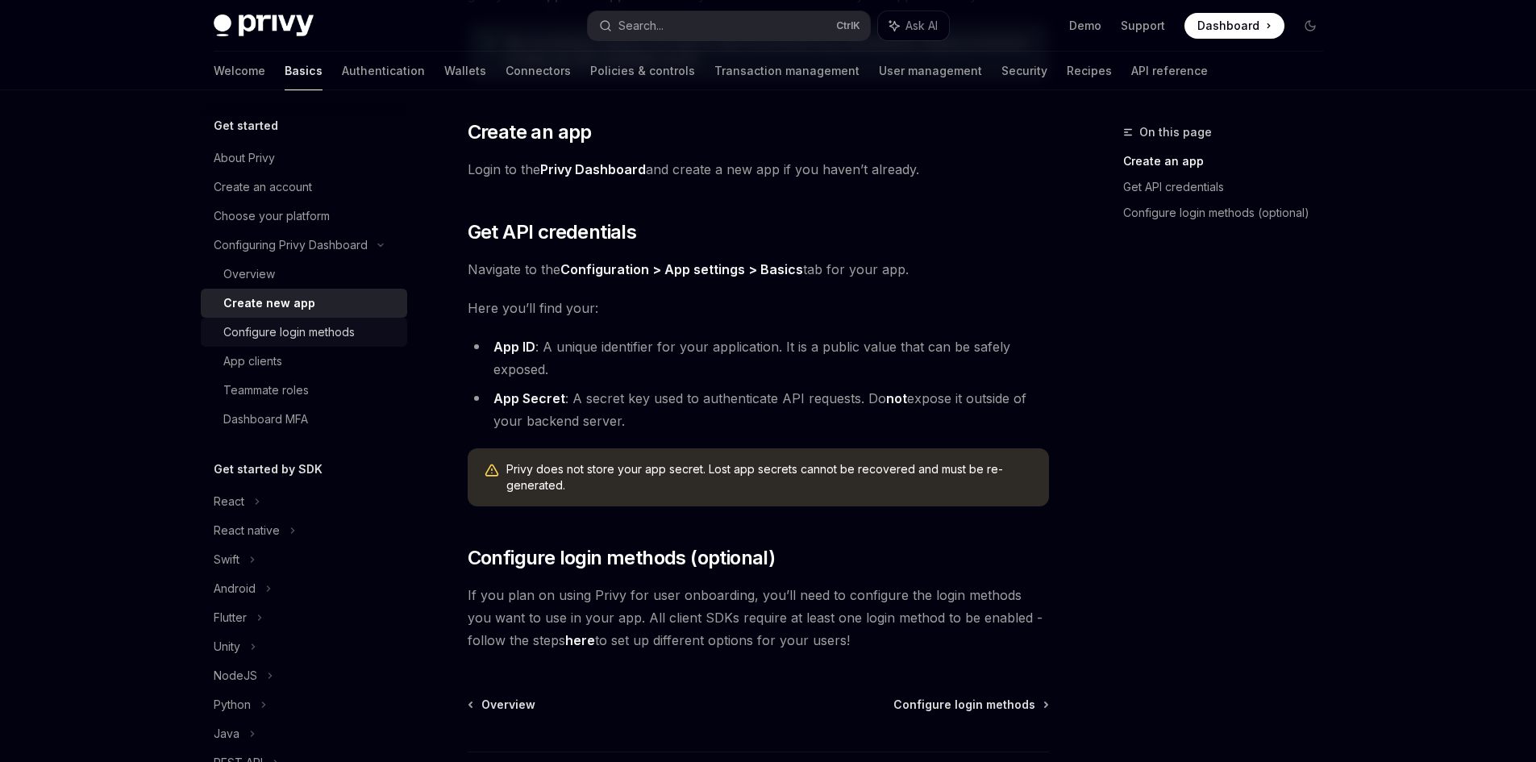
click at [290, 329] on div "Configure login methods" at bounding box center [288, 331] width 131 height 19
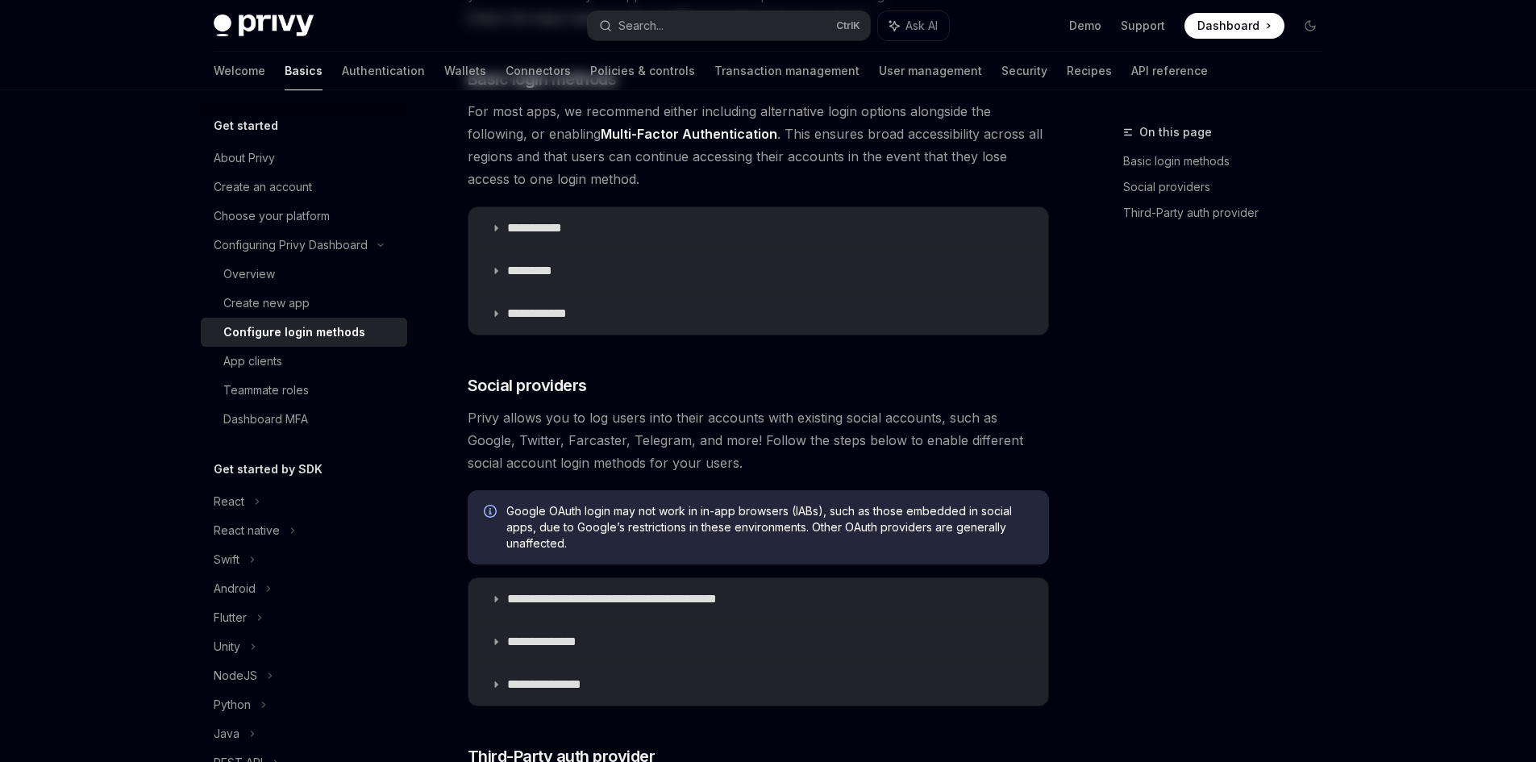
type textarea "*"
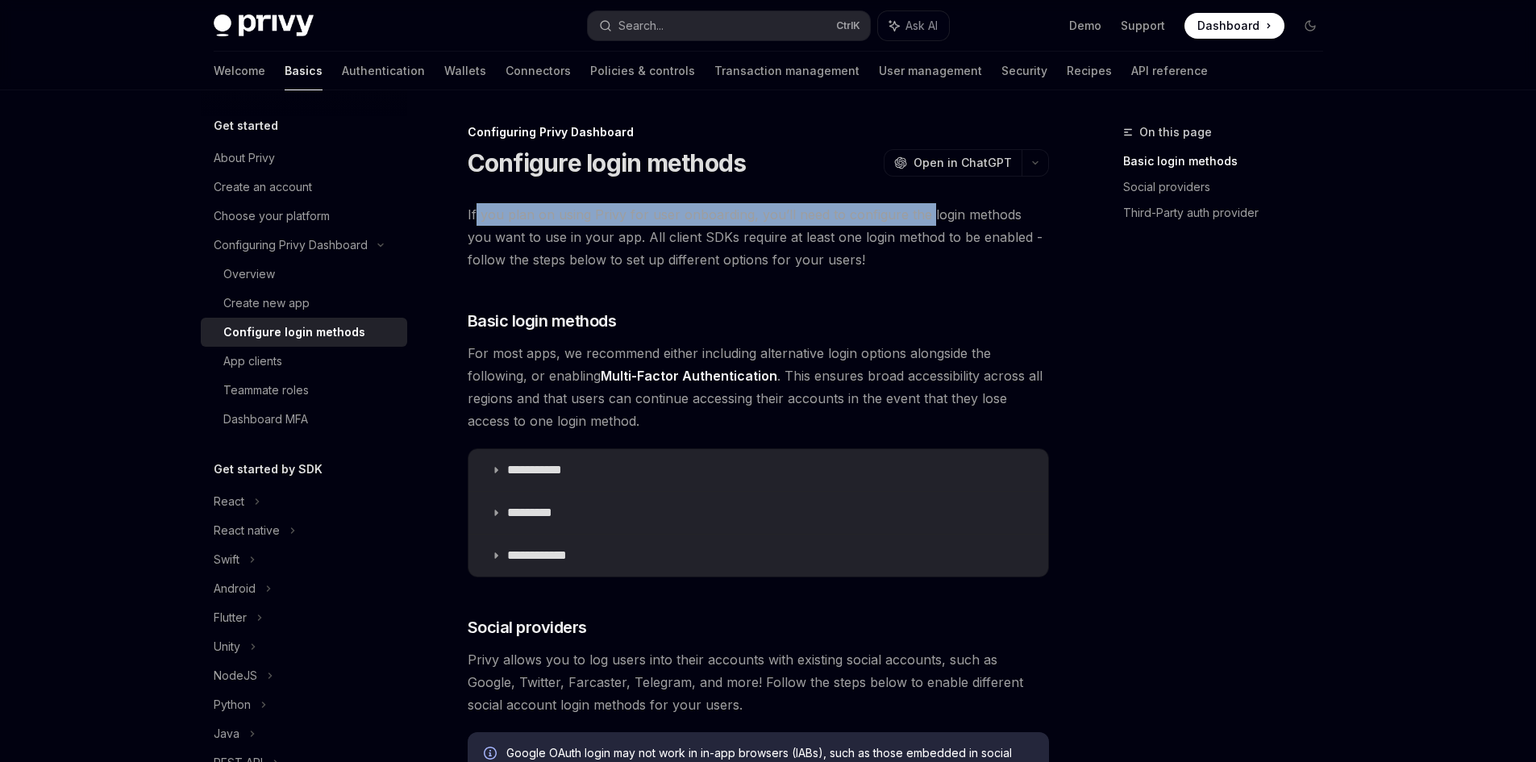
drag, startPoint x: 477, startPoint y: 205, endPoint x: 921, endPoint y: 218, distance: 444.3
click at [921, 218] on span "If you plan on using Privy for user onboarding, you’ll need to configure the lo…" at bounding box center [758, 237] width 581 height 68
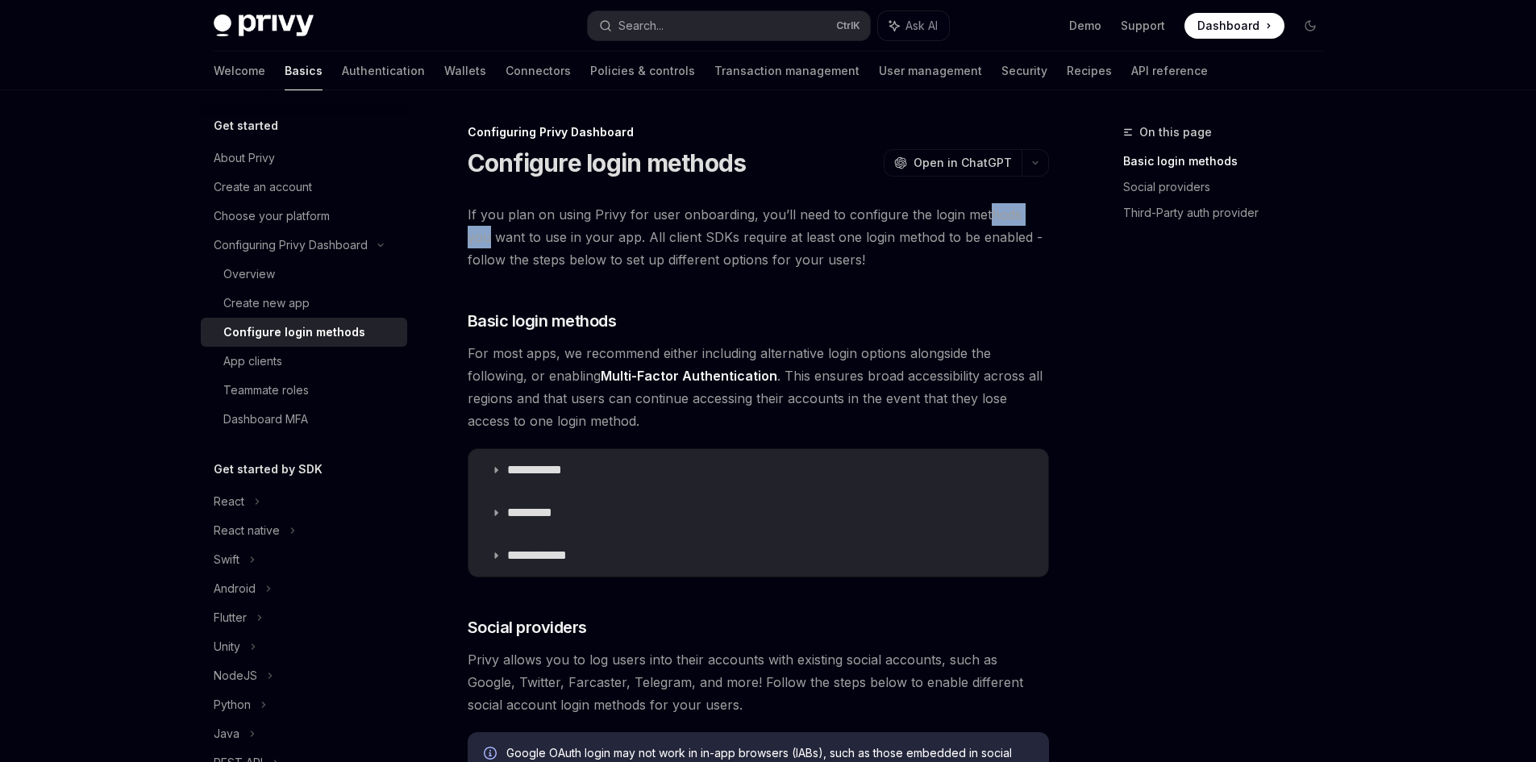
drag, startPoint x: 996, startPoint y: 216, endPoint x: 1044, endPoint y: 214, distance: 47.6
click at [1044, 214] on span "If you plan on using Privy for user onboarding, you’ll need to configure the lo…" at bounding box center [758, 237] width 581 height 68
drag, startPoint x: 538, startPoint y: 239, endPoint x: 637, endPoint y: 242, distance: 98.4
click at [620, 239] on span "If you plan on using Privy for user onboarding, you’ll need to configure the lo…" at bounding box center [758, 237] width 581 height 68
drag, startPoint x: 637, startPoint y: 242, endPoint x: 1041, endPoint y: 241, distance: 404.6
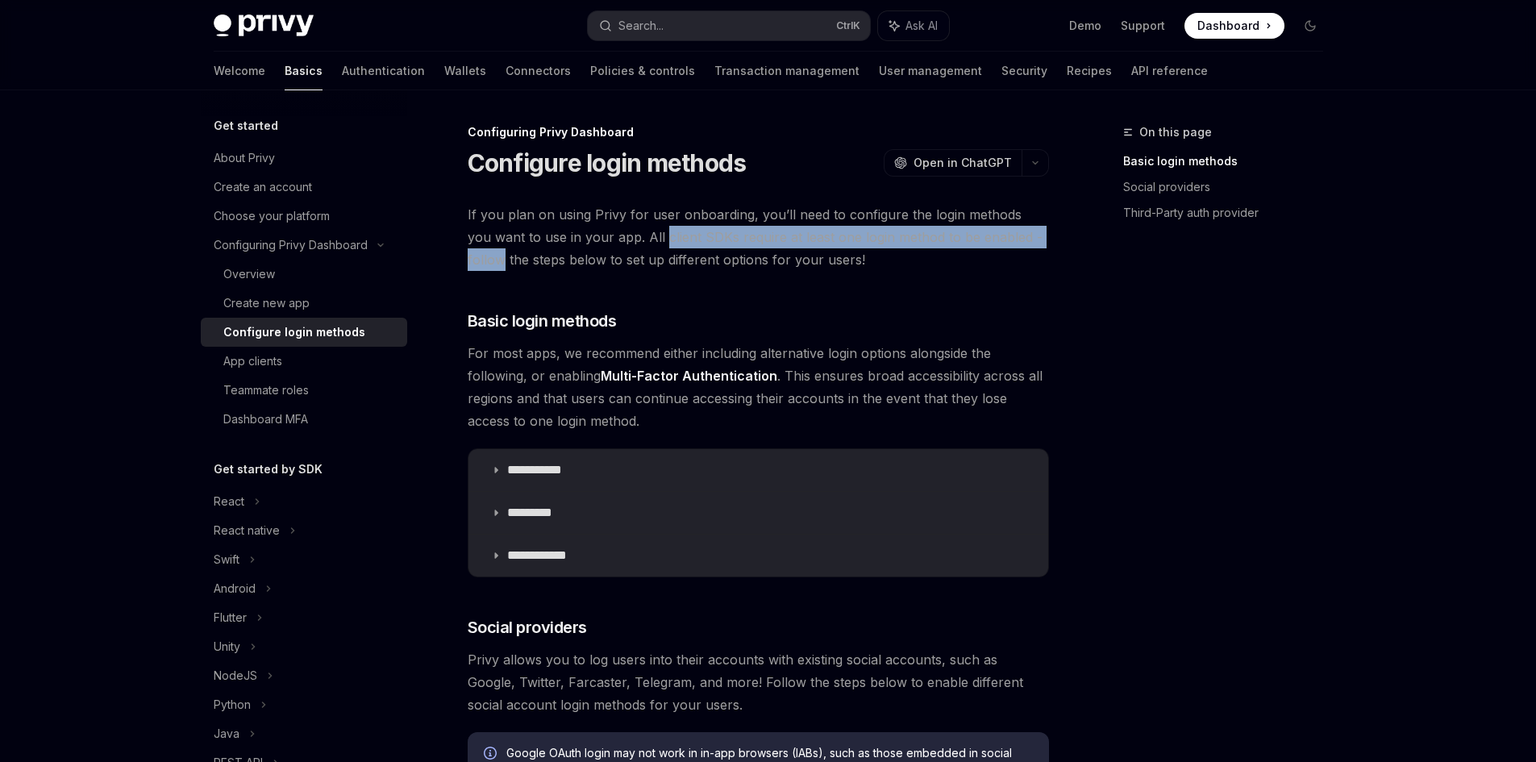
click at [1041, 241] on span "If you plan on using Privy for user onboarding, you’ll need to configure the lo…" at bounding box center [758, 237] width 581 height 68
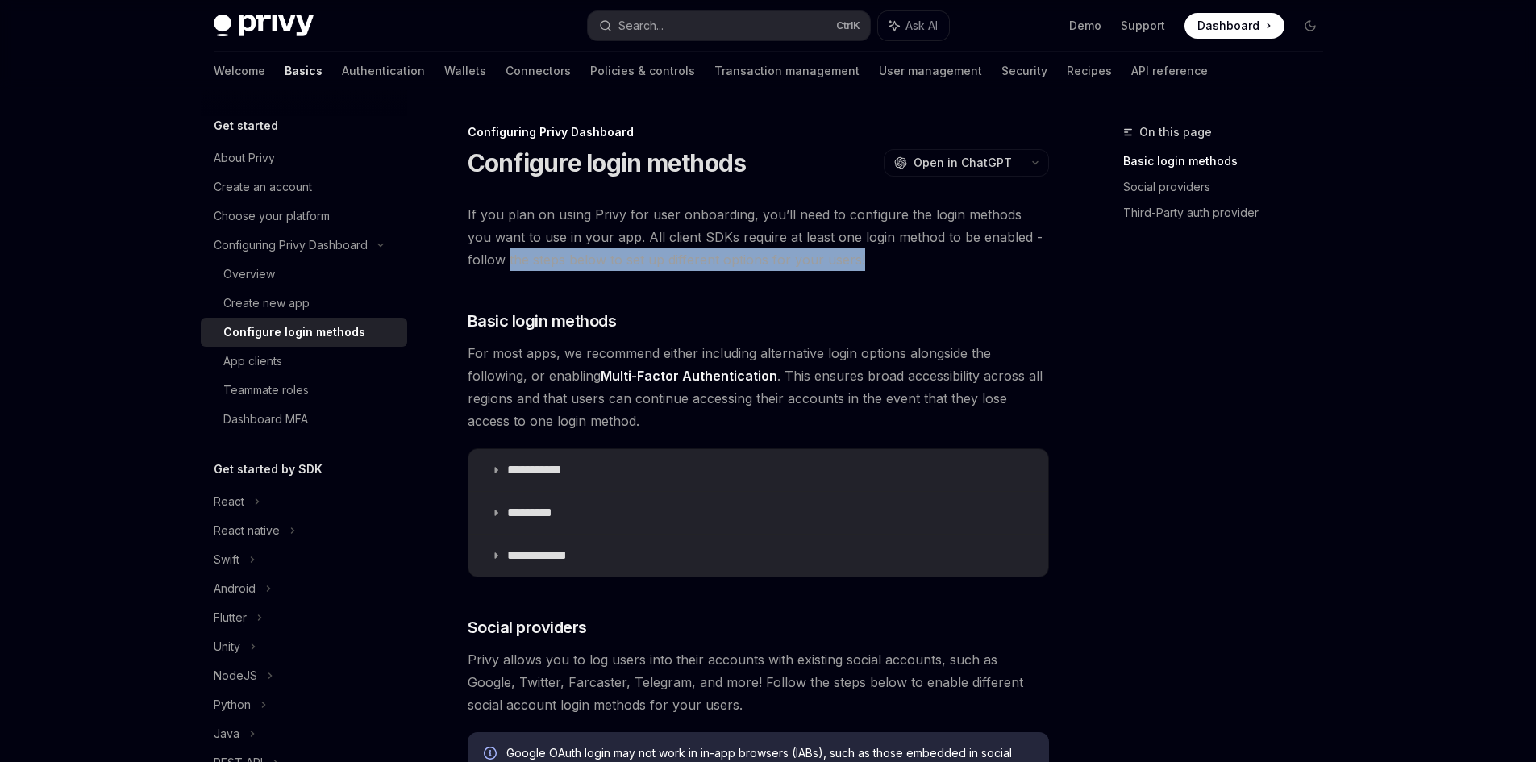
drag, startPoint x: 569, startPoint y: 257, endPoint x: 846, endPoint y: 264, distance: 277.4
click at [846, 264] on span "If you plan on using Privy for user onboarding, you’ll need to configure the lo…" at bounding box center [758, 237] width 581 height 68
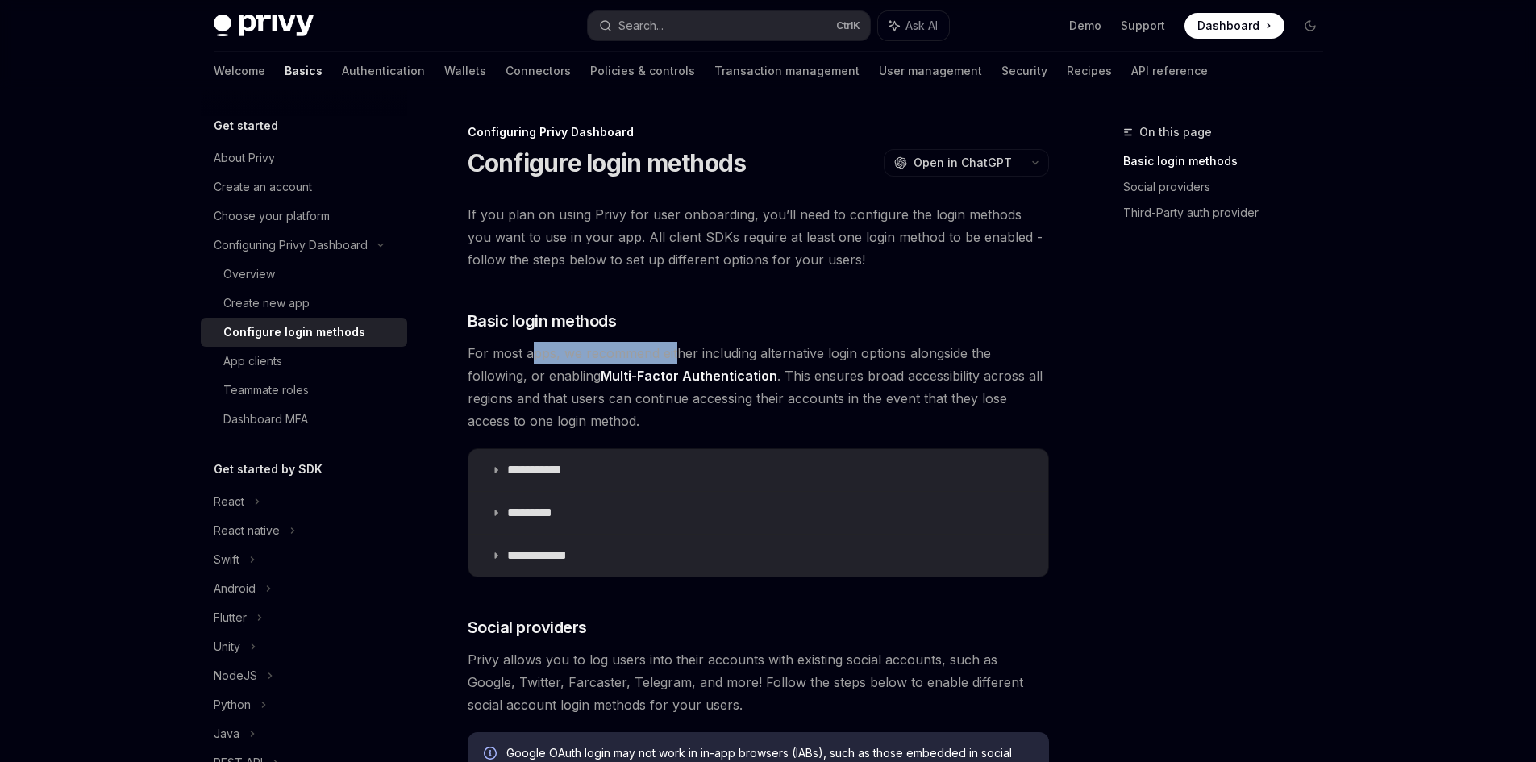
drag, startPoint x: 566, startPoint y: 357, endPoint x: 678, endPoint y: 364, distance: 112.3
click at [678, 360] on span "For most apps, we recommend either including alternative login options alongsid…" at bounding box center [758, 387] width 581 height 90
click at [634, 384] on span "For most apps, we recommend either including alternative login options alongsid…" at bounding box center [758, 387] width 581 height 90
click at [550, 466] on p "**********" at bounding box center [540, 470] width 67 height 16
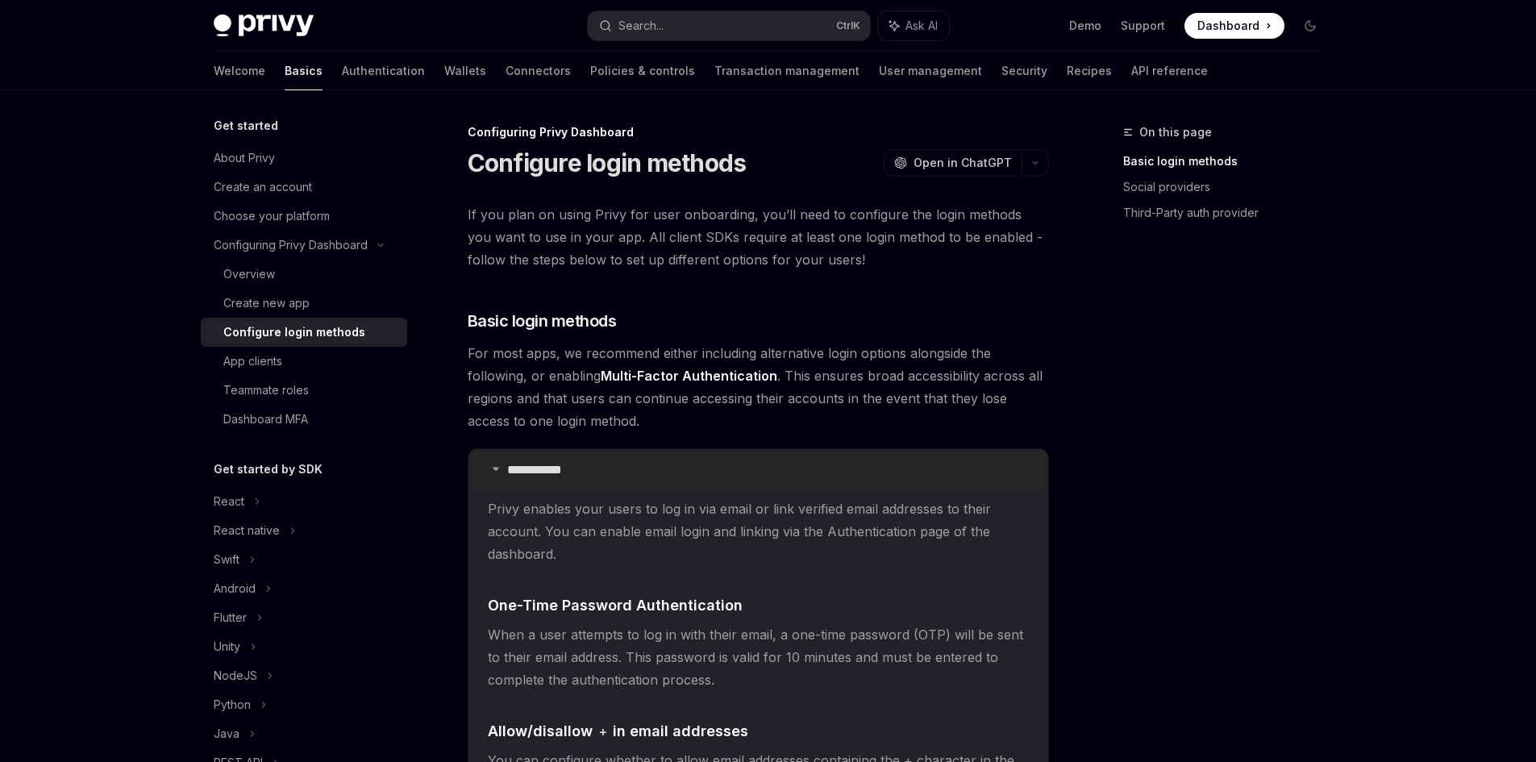
click at [550, 466] on p "**********" at bounding box center [540, 470] width 67 height 16
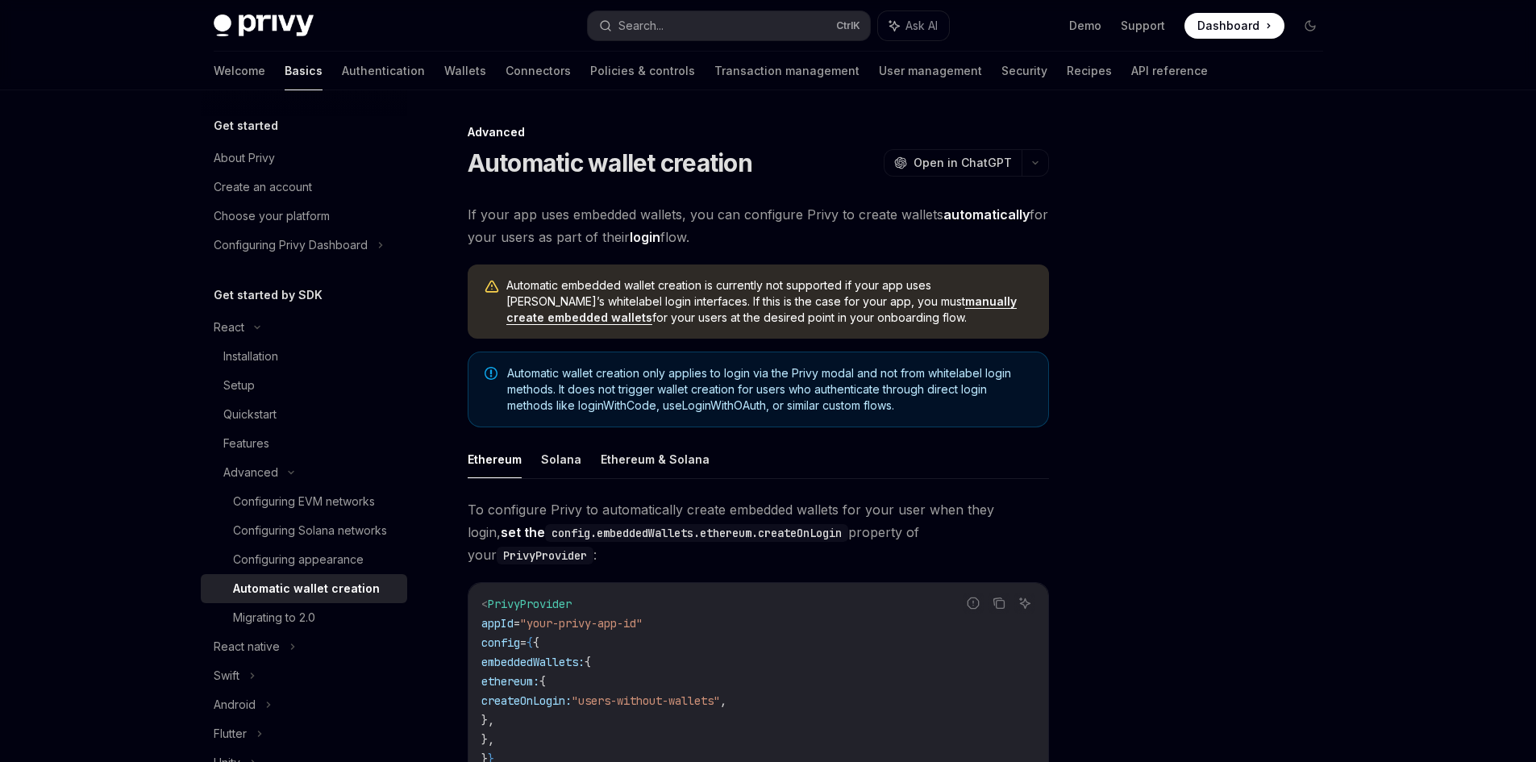
drag, startPoint x: 886, startPoint y: 227, endPoint x: 503, endPoint y: 212, distance: 383.2
click at [503, 212] on span "If your app uses embedded wallets, you can configure Privy to create wallets au…" at bounding box center [758, 225] width 581 height 45
click at [502, 212] on span "If your app uses embedded wallets, you can configure Privy to create wallets au…" at bounding box center [758, 225] width 581 height 45
drag, startPoint x: 717, startPoint y: 236, endPoint x: 468, endPoint y: 216, distance: 249.9
click at [468, 216] on span "If your app uses embedded wallets, you can configure Privy to create wallets au…" at bounding box center [758, 225] width 581 height 45
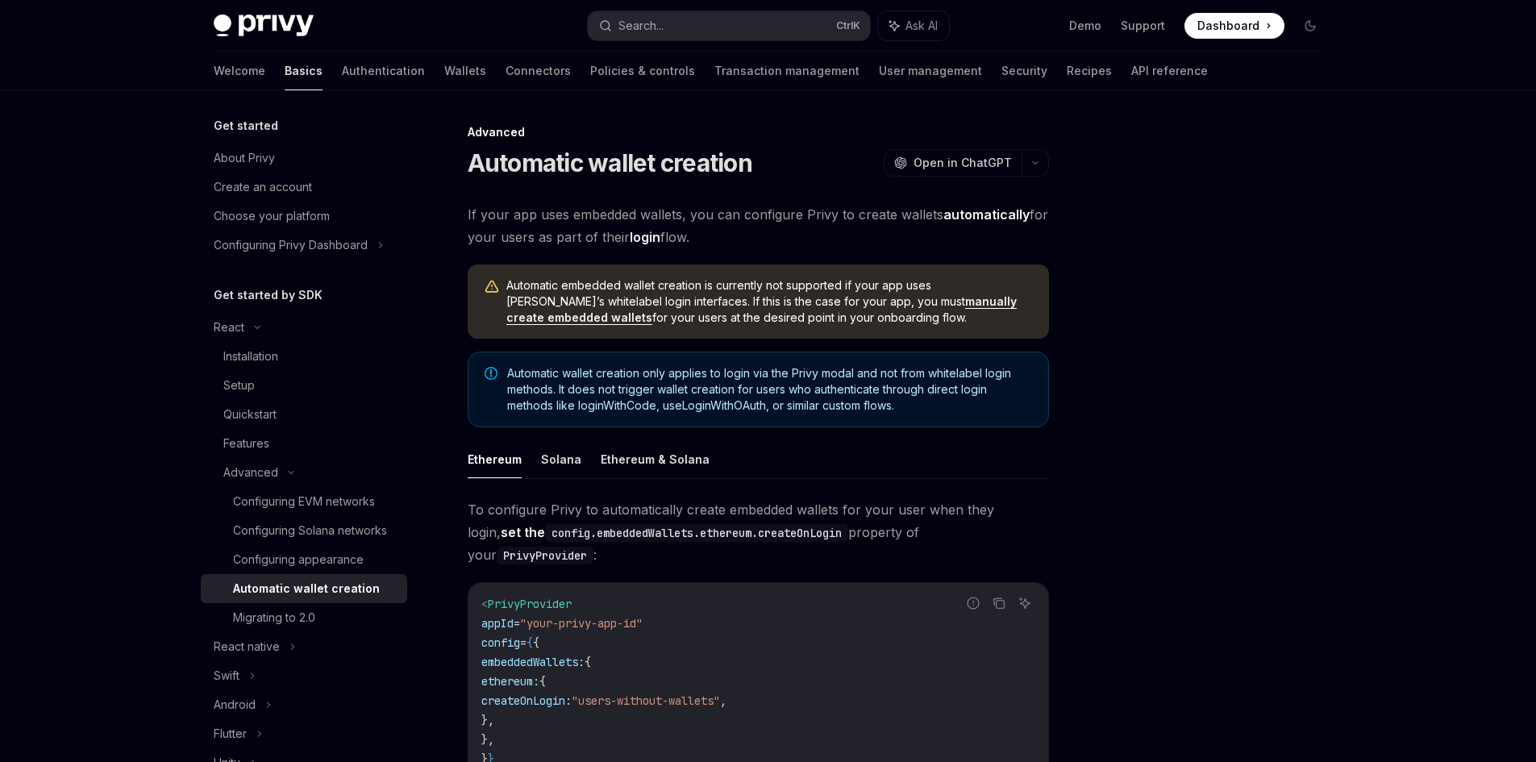
click at [728, 219] on span "If your app uses embedded wallets, you can configure Privy to create wallets au…" at bounding box center [758, 225] width 581 height 45
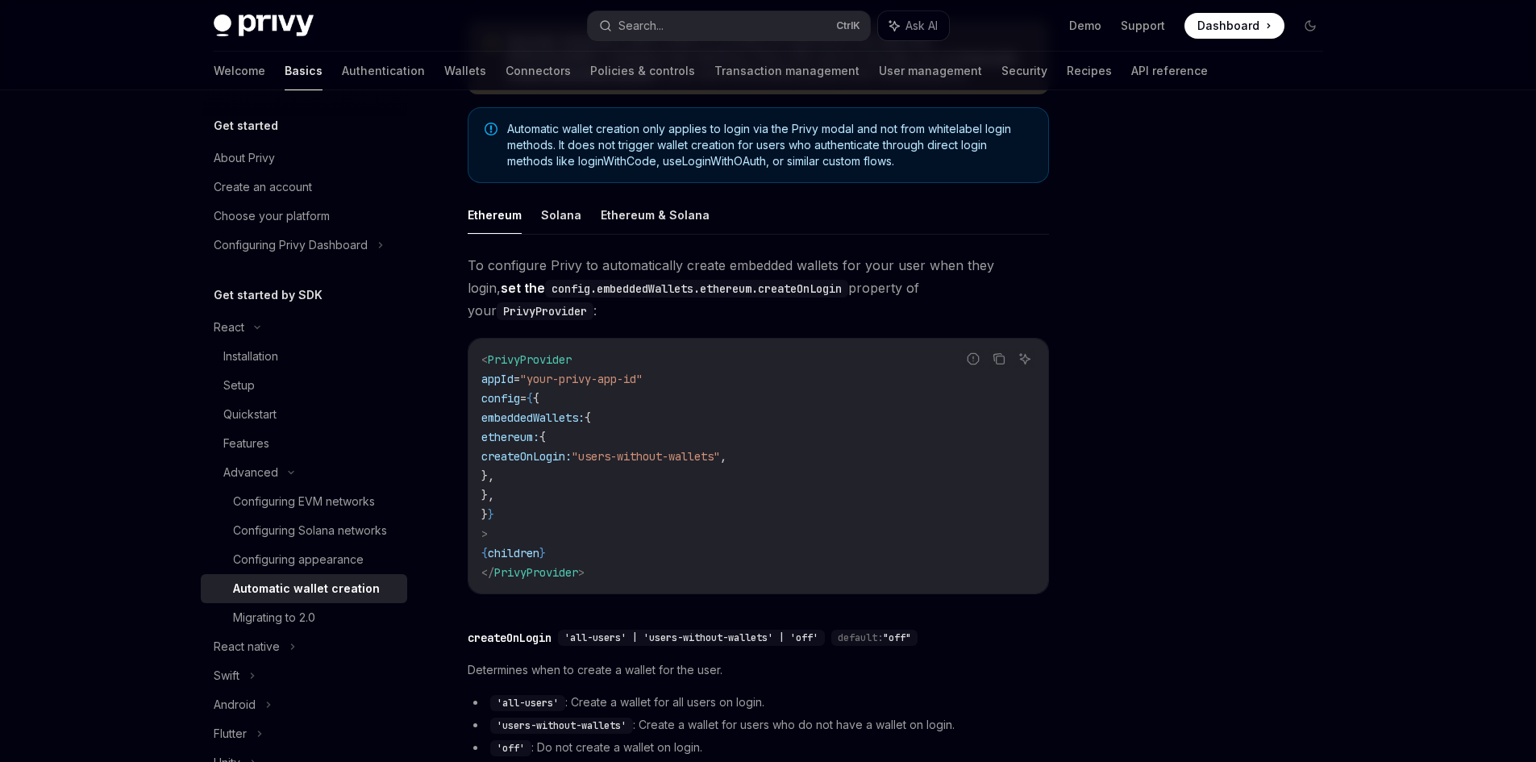
scroll to position [242, 0]
click at [617, 213] on button "Ethereum & Solana" at bounding box center [655, 217] width 109 height 38
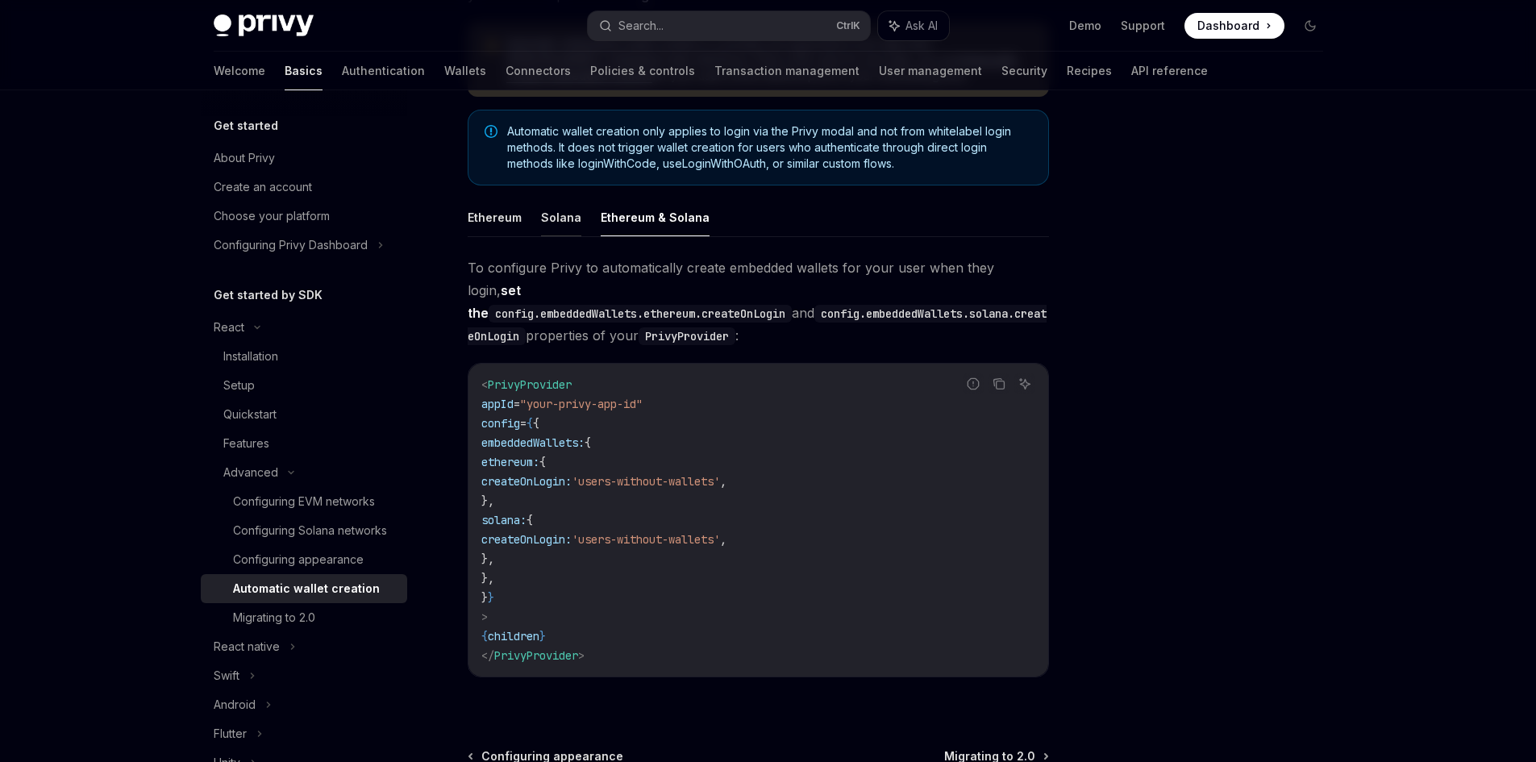
click at [556, 219] on button "Solana" at bounding box center [561, 217] width 40 height 38
type textarea "*"
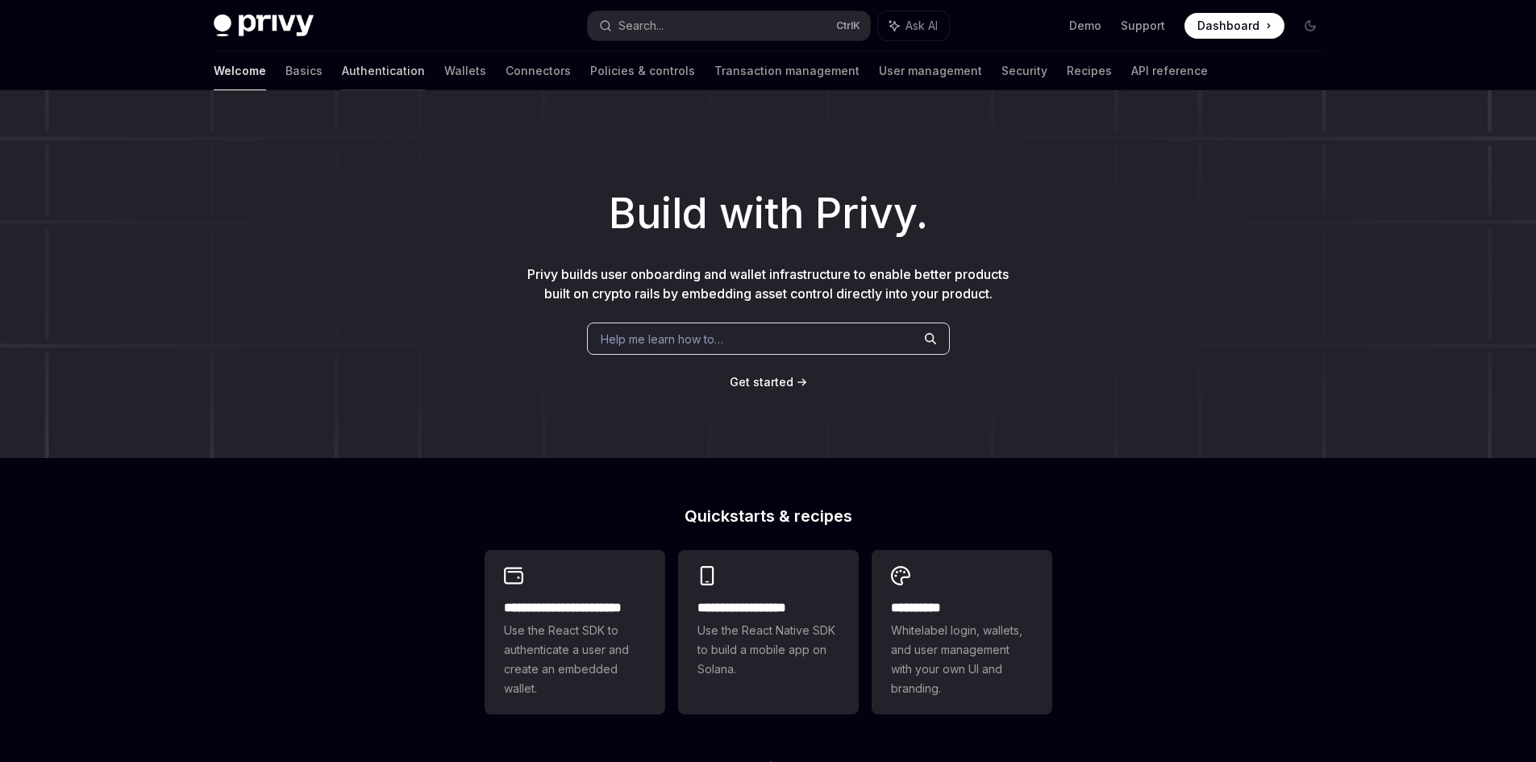
click at [342, 68] on link "Authentication" at bounding box center [383, 71] width 83 height 39
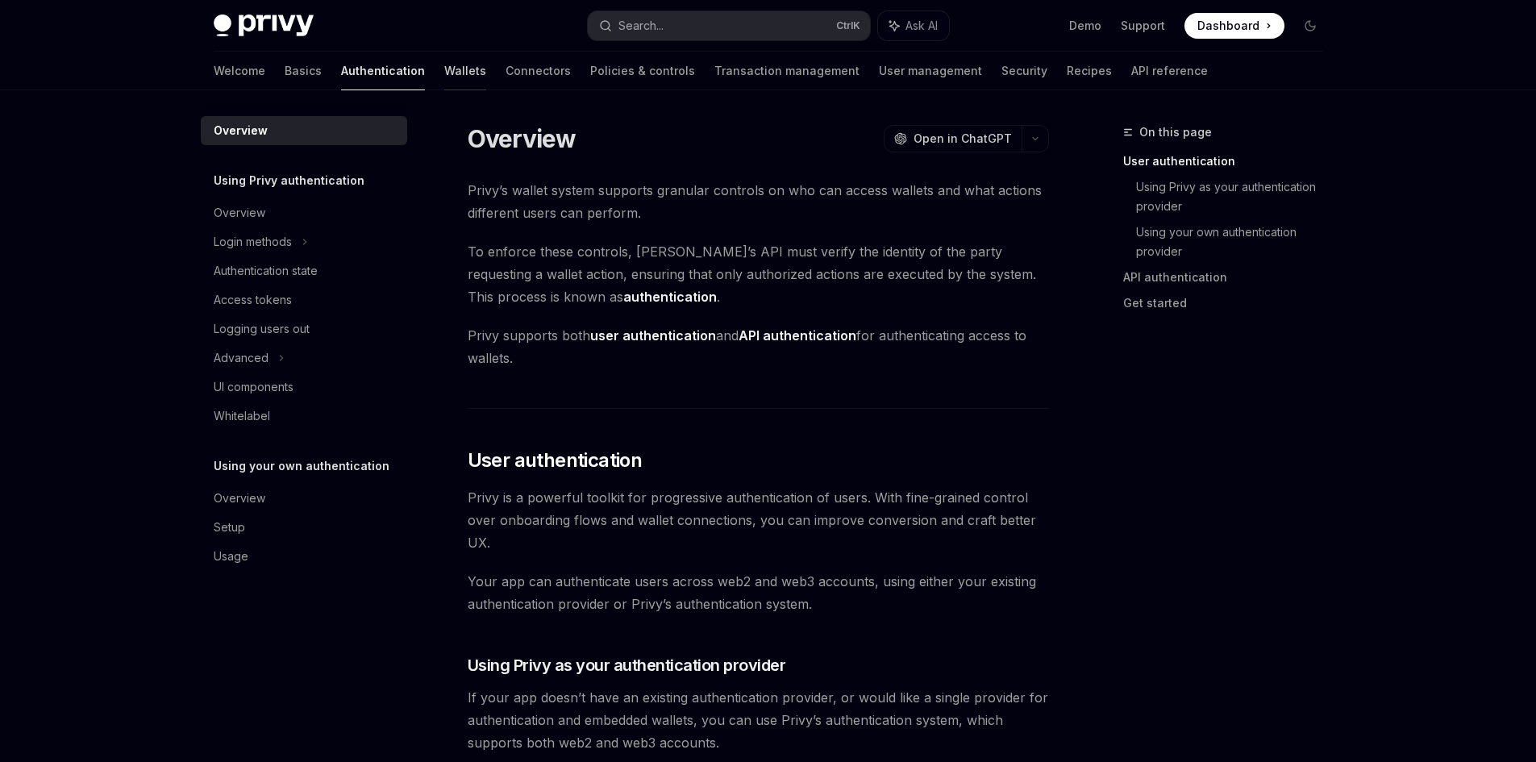
click at [444, 72] on link "Wallets" at bounding box center [465, 71] width 42 height 39
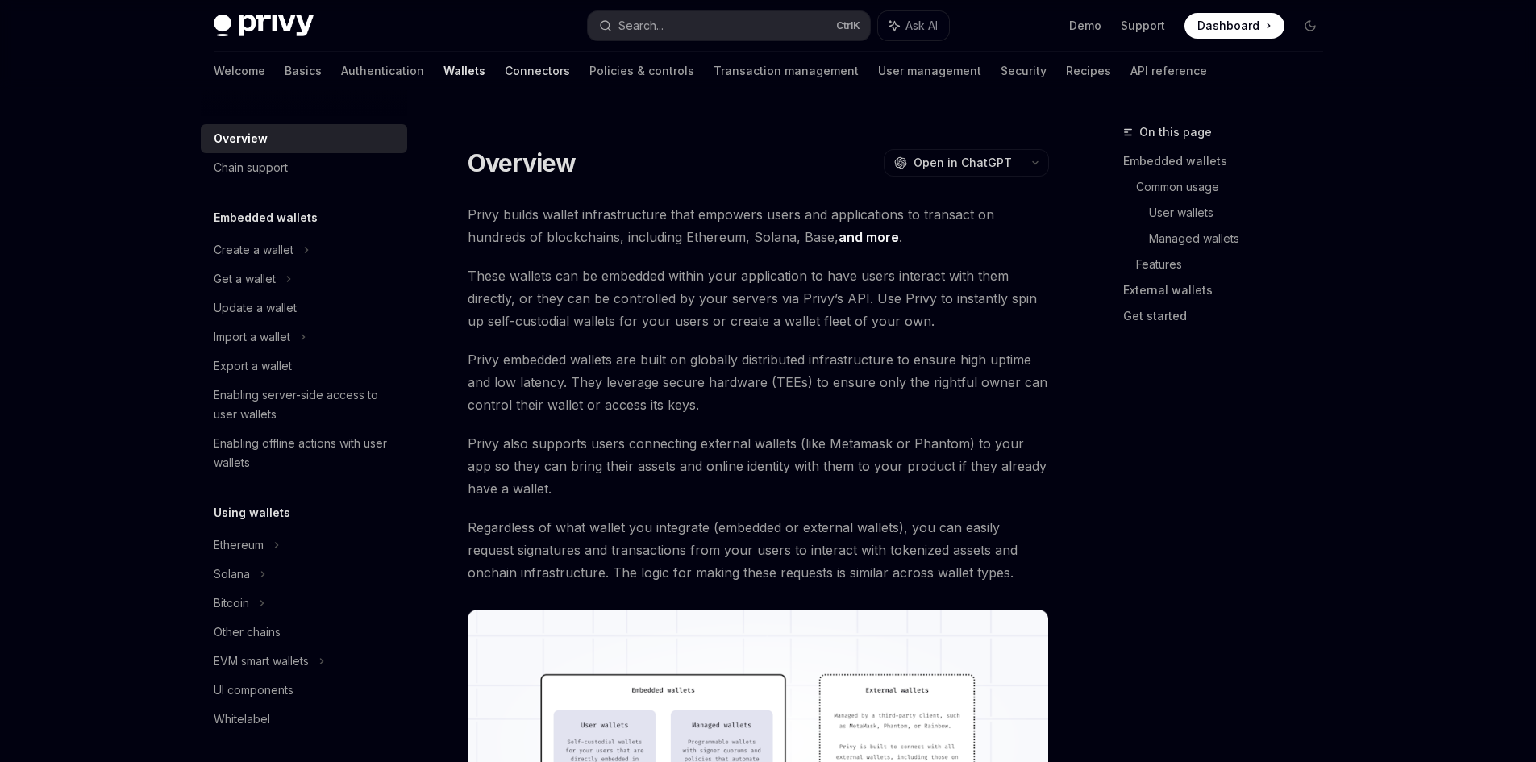
click at [505, 69] on link "Connectors" at bounding box center [537, 71] width 65 height 39
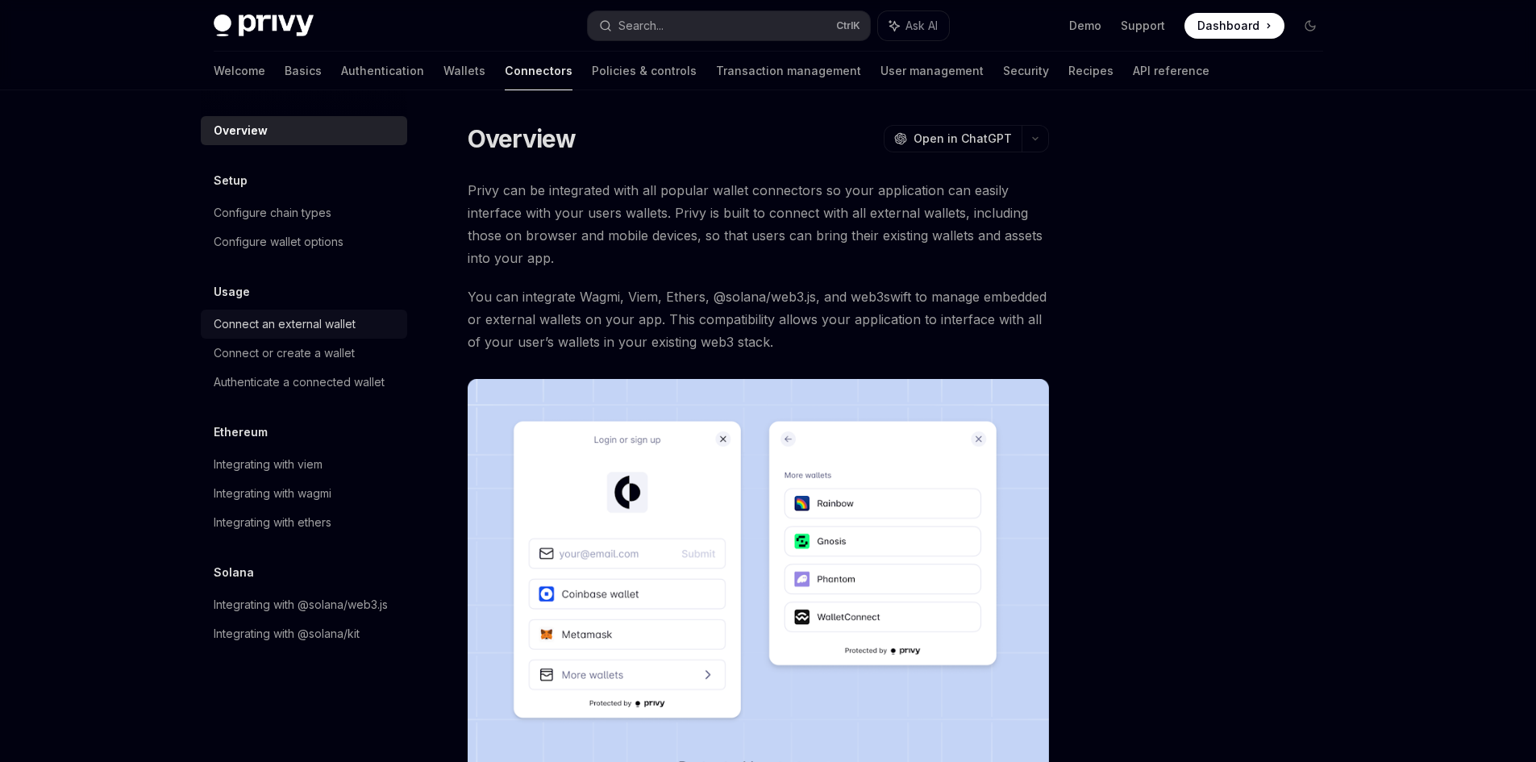
click at [313, 335] on link "Connect an external wallet" at bounding box center [304, 324] width 206 height 29
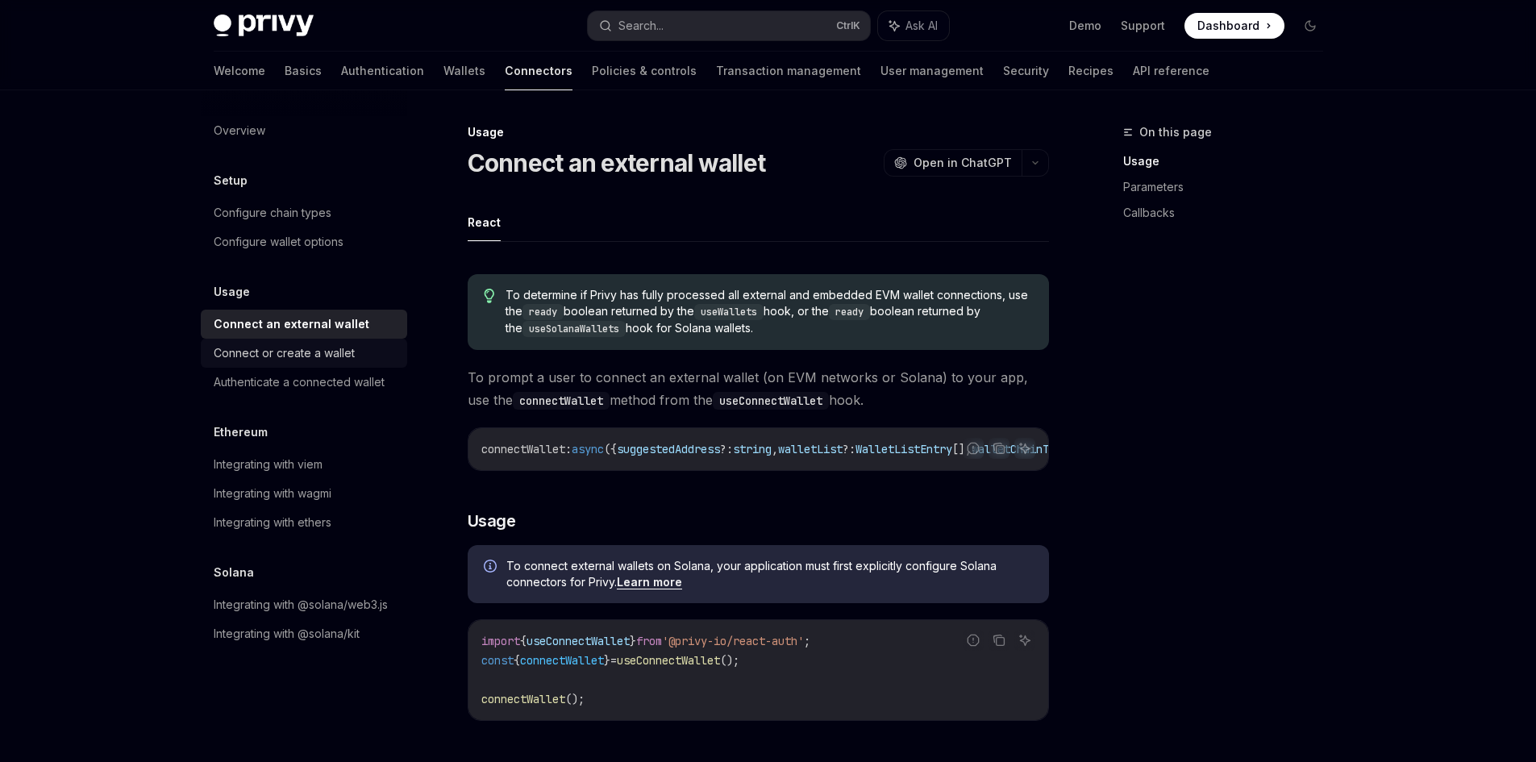
click at [309, 358] on div "Connect or create a wallet" at bounding box center [284, 352] width 141 height 19
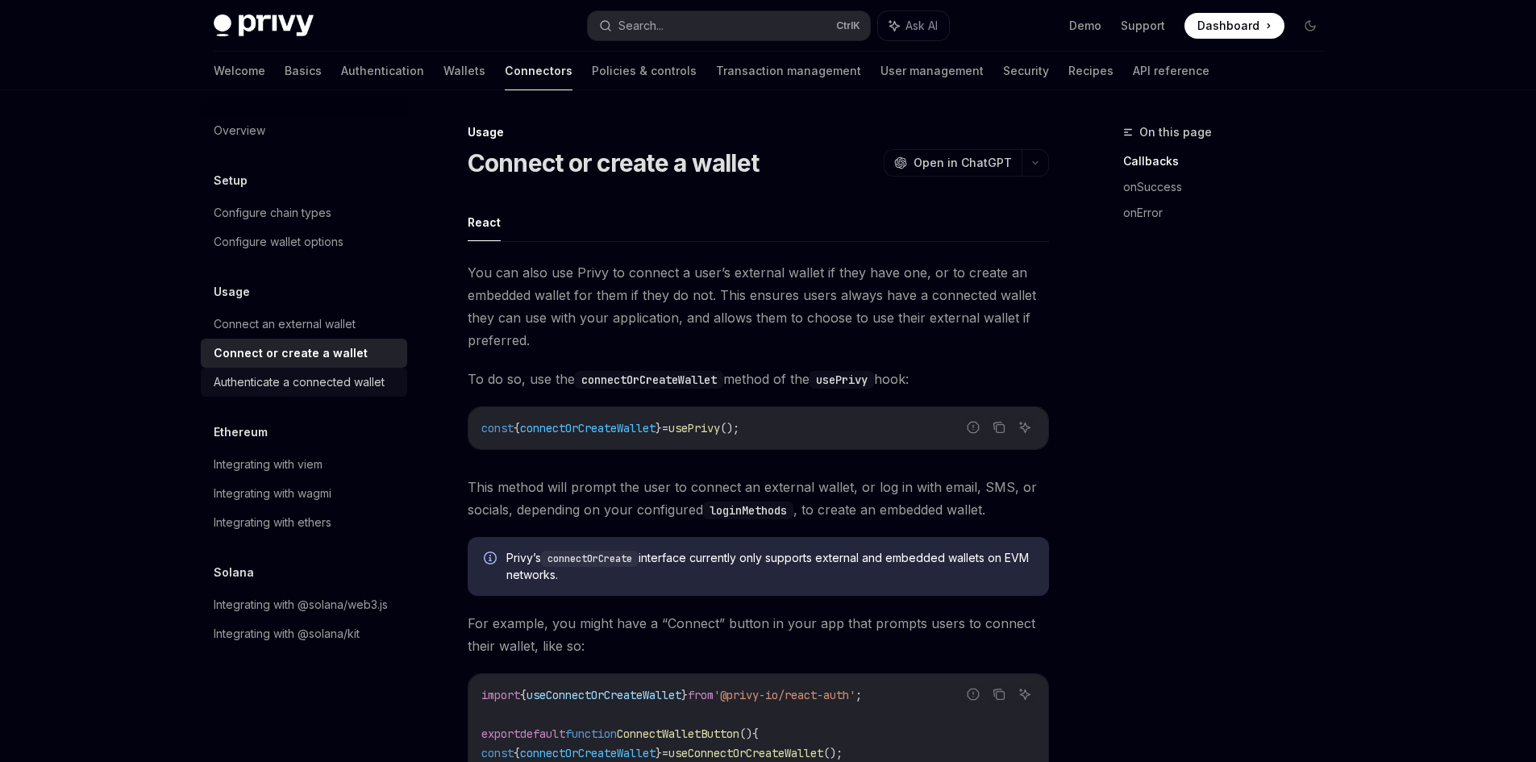
click at [338, 381] on div "Authenticate a connected wallet" at bounding box center [299, 381] width 171 height 19
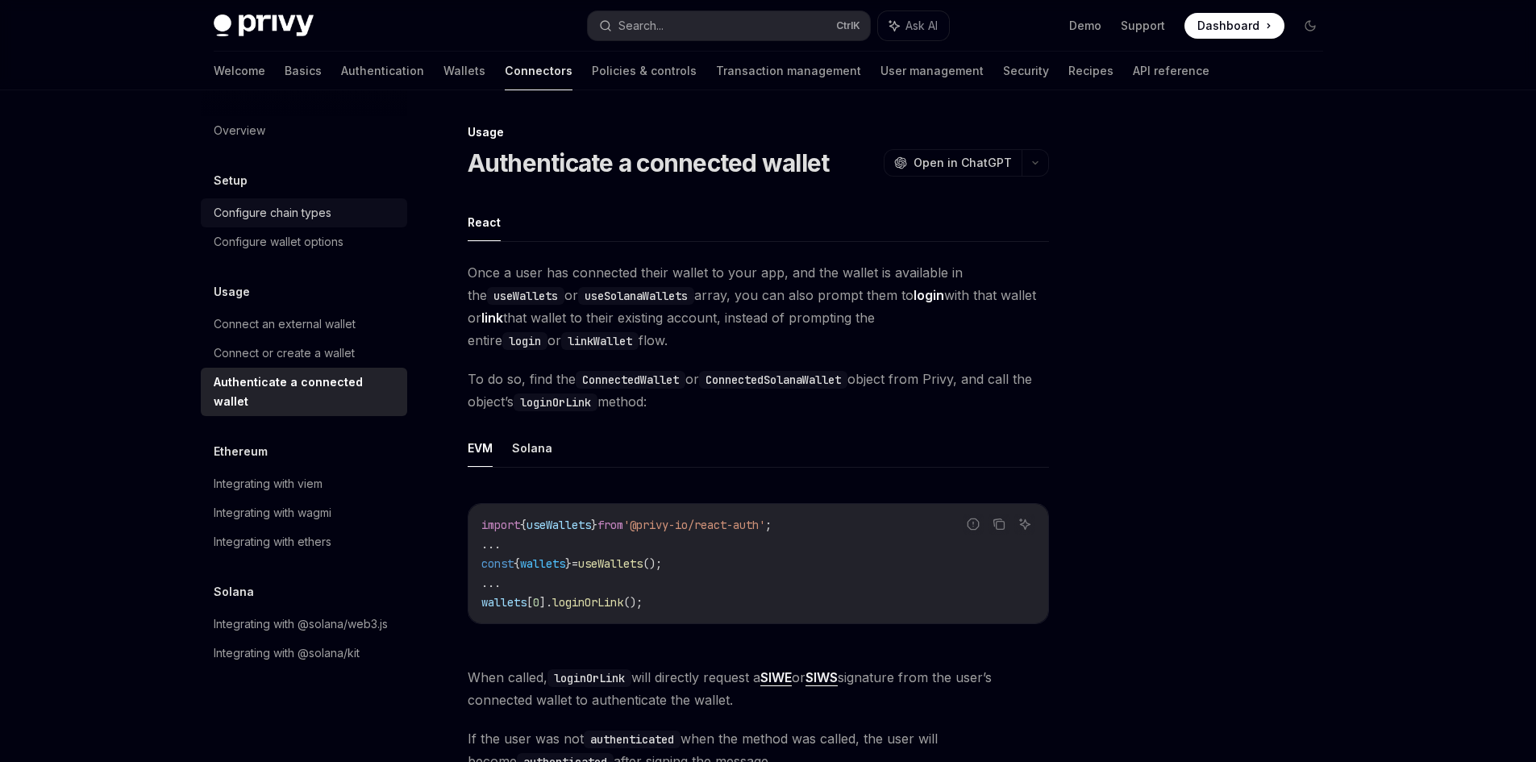
click at [310, 215] on div "Configure chain types" at bounding box center [273, 212] width 118 height 19
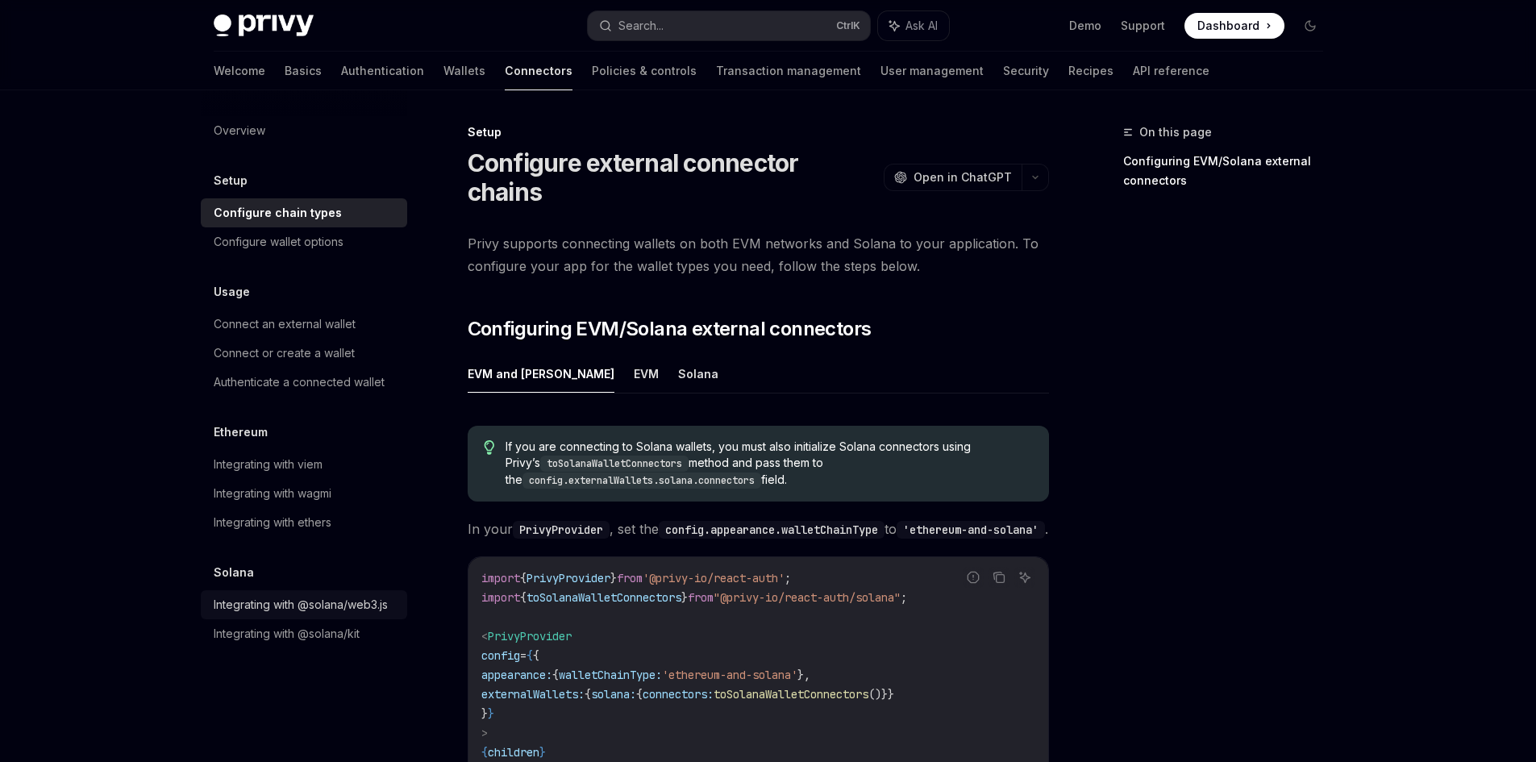
click at [351, 598] on div "Integrating with @solana/web3.js" at bounding box center [301, 604] width 174 height 19
type textarea "*"
